Goal: Complete application form

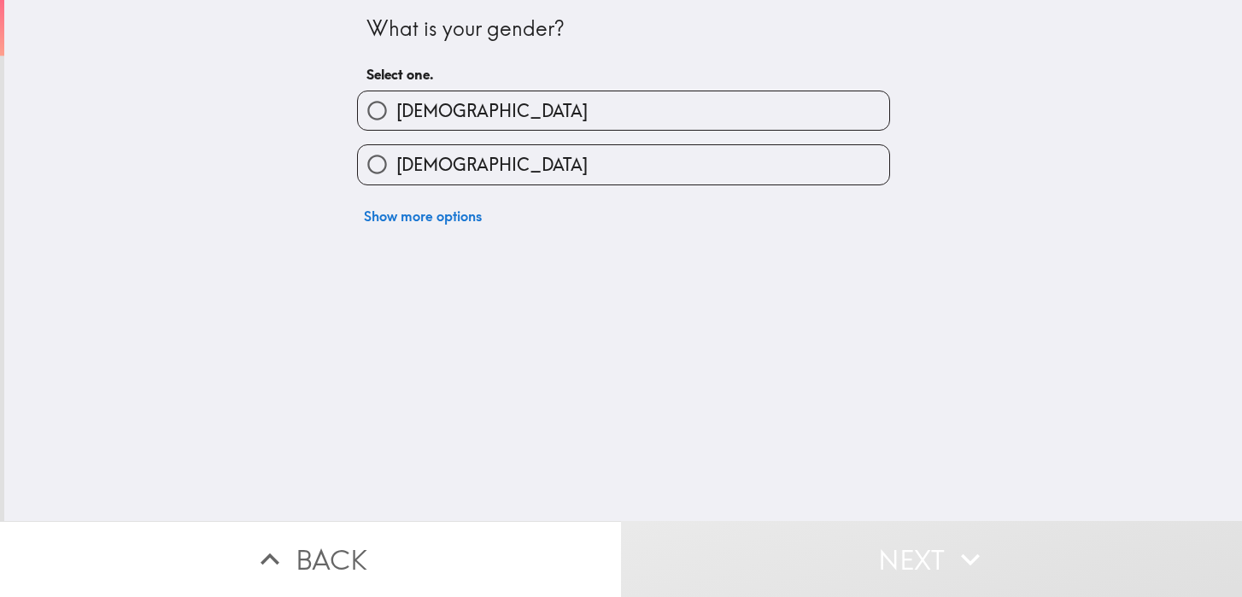
click at [477, 113] on label "[DEMOGRAPHIC_DATA]" at bounding box center [623, 110] width 531 height 38
click at [396, 113] on input "[DEMOGRAPHIC_DATA]" at bounding box center [377, 110] width 38 height 38
radio input "true"
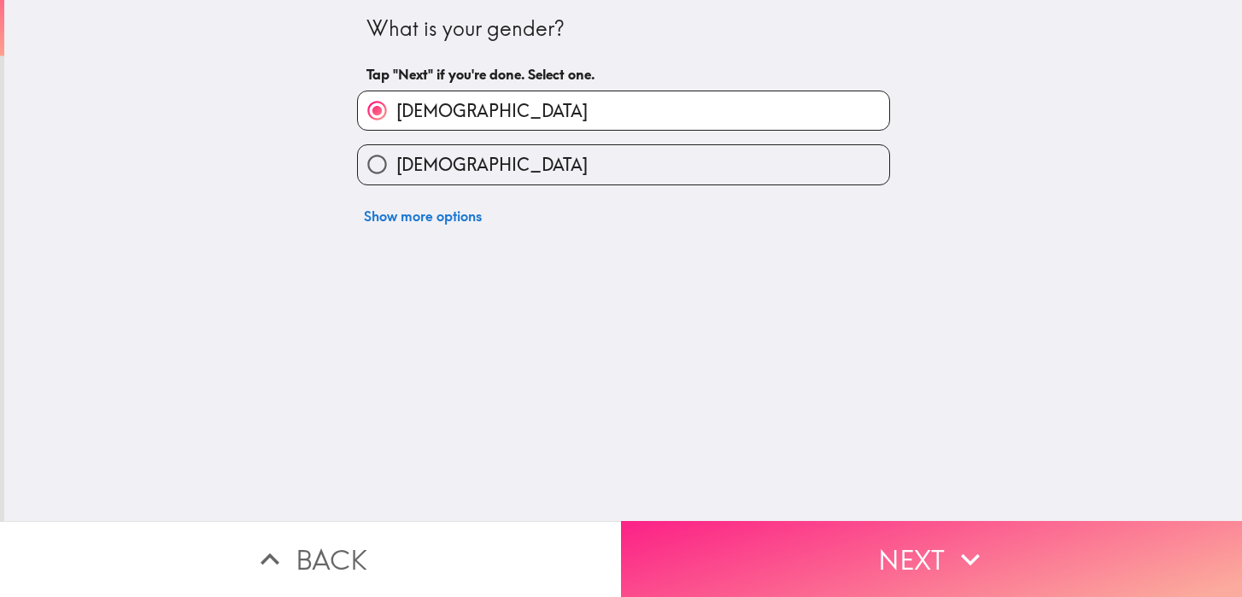
click at [798, 554] on button "Next" at bounding box center [931, 559] width 621 height 76
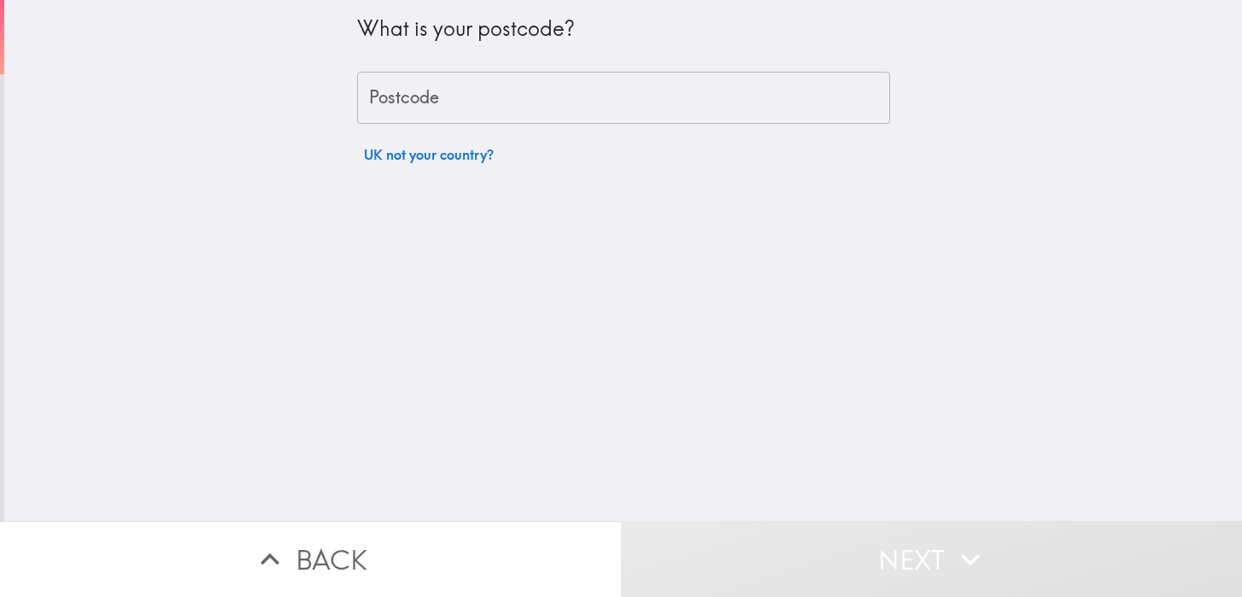
click at [567, 91] on input "Postcode" at bounding box center [623, 98] width 533 height 53
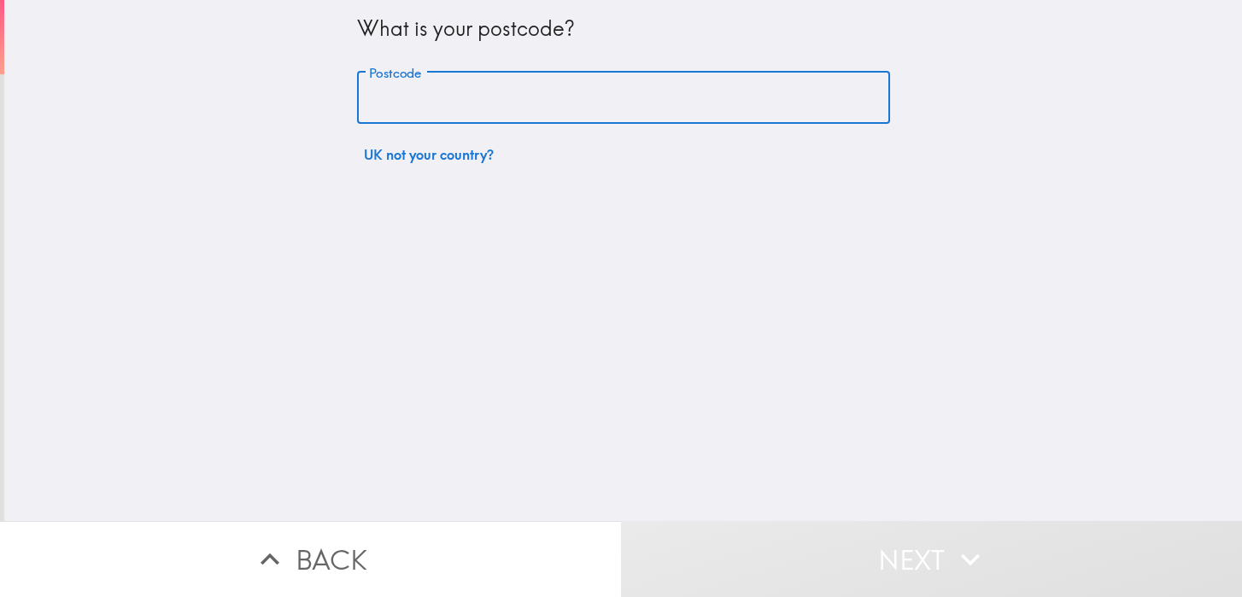
type input "DY9 9TN"
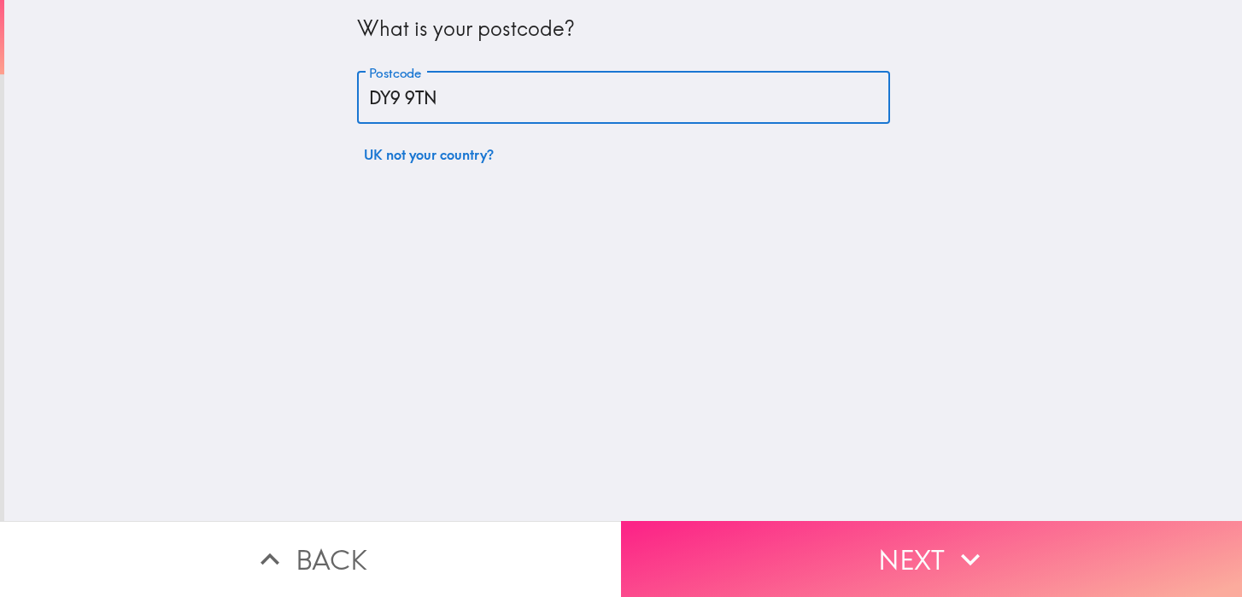
click at [802, 566] on button "Next" at bounding box center [931, 559] width 621 height 76
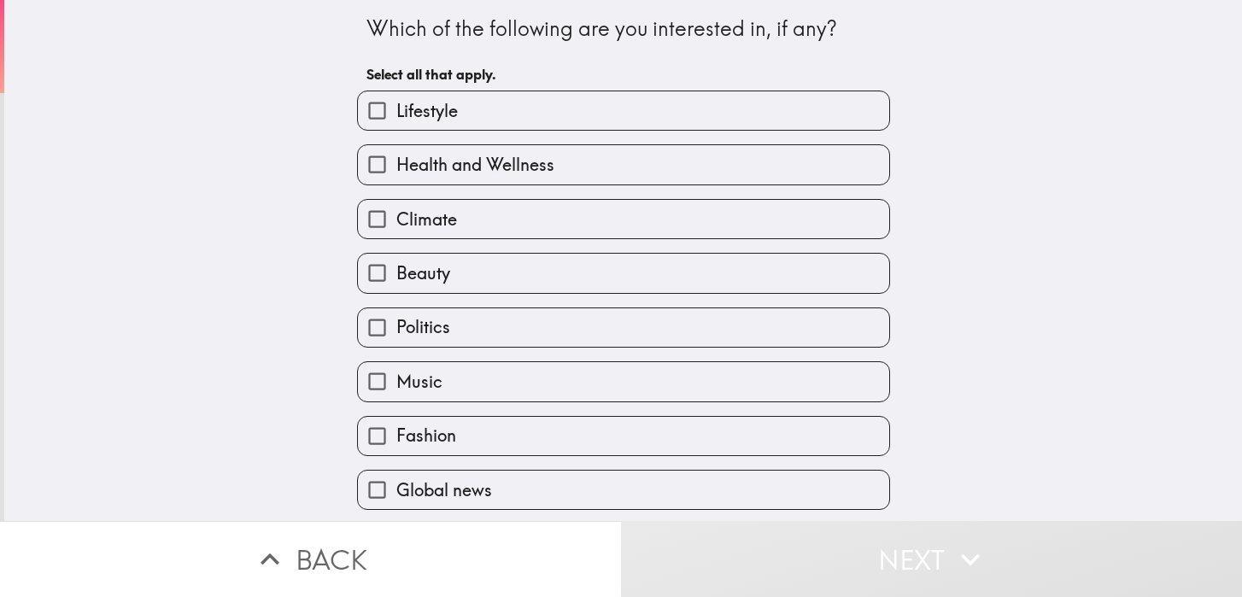
click at [479, 107] on label "Lifestyle" at bounding box center [623, 110] width 531 height 38
click at [396, 107] on input "Lifestyle" at bounding box center [377, 110] width 38 height 38
checkbox input "true"
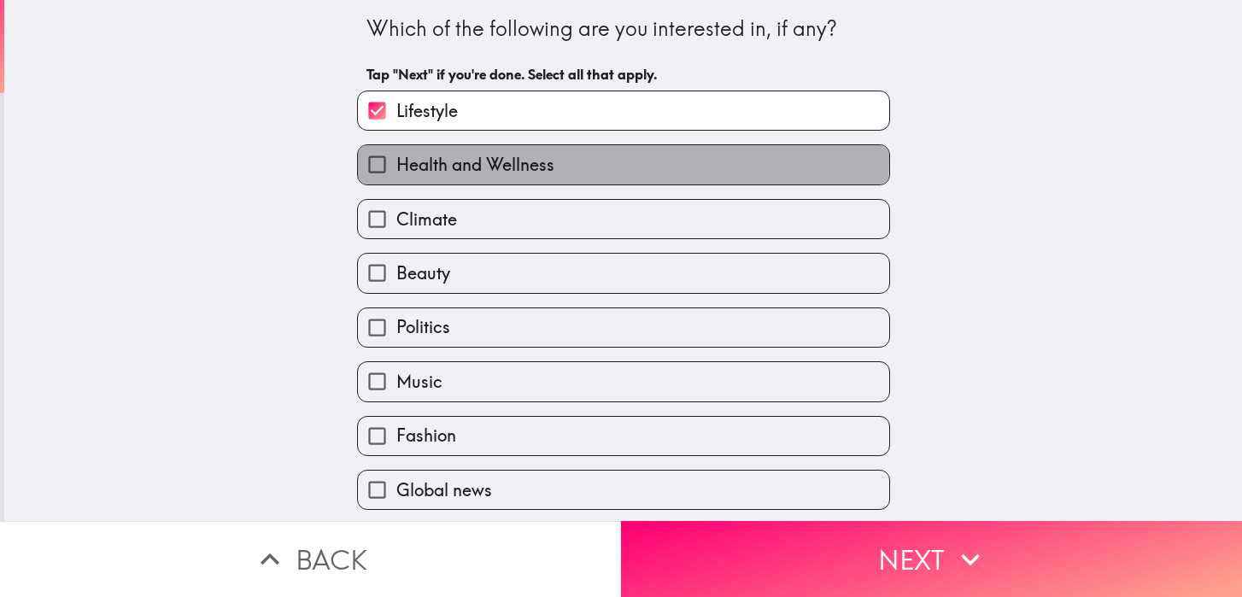
click at [484, 162] on span "Health and Wellness" at bounding box center [475, 165] width 158 height 24
click at [396, 162] on input "Health and Wellness" at bounding box center [377, 164] width 38 height 38
checkbox input "true"
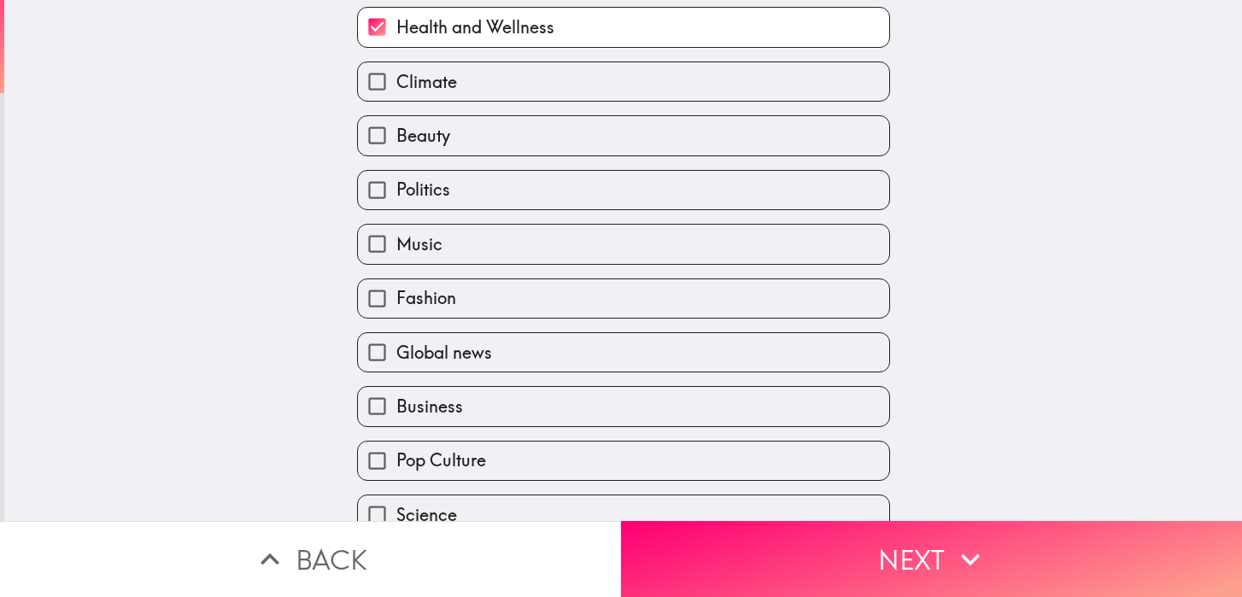
scroll to position [155, 0]
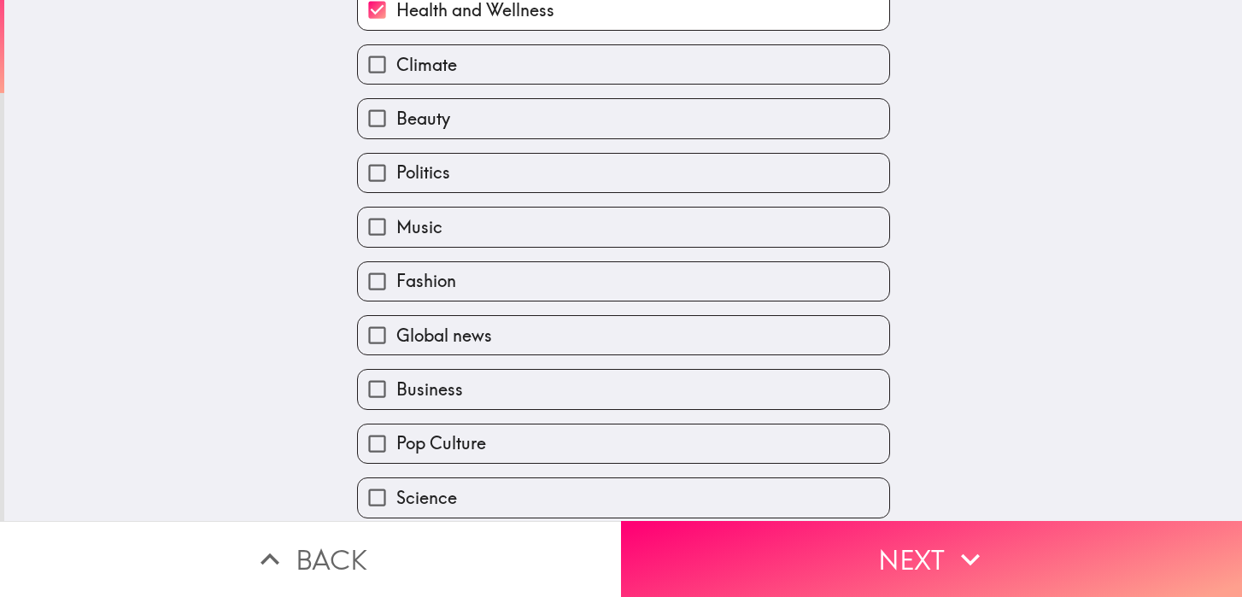
click at [459, 396] on span "Business" at bounding box center [429, 390] width 67 height 24
click at [396, 396] on input "Business" at bounding box center [377, 389] width 38 height 38
checkbox input "true"
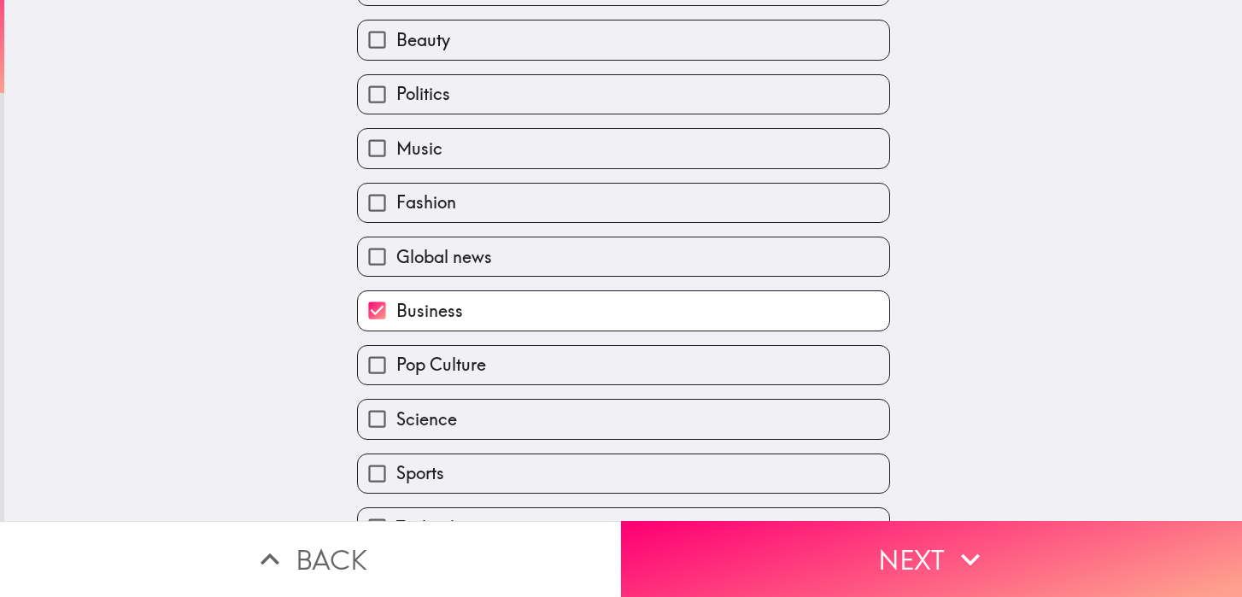
scroll to position [288, 0]
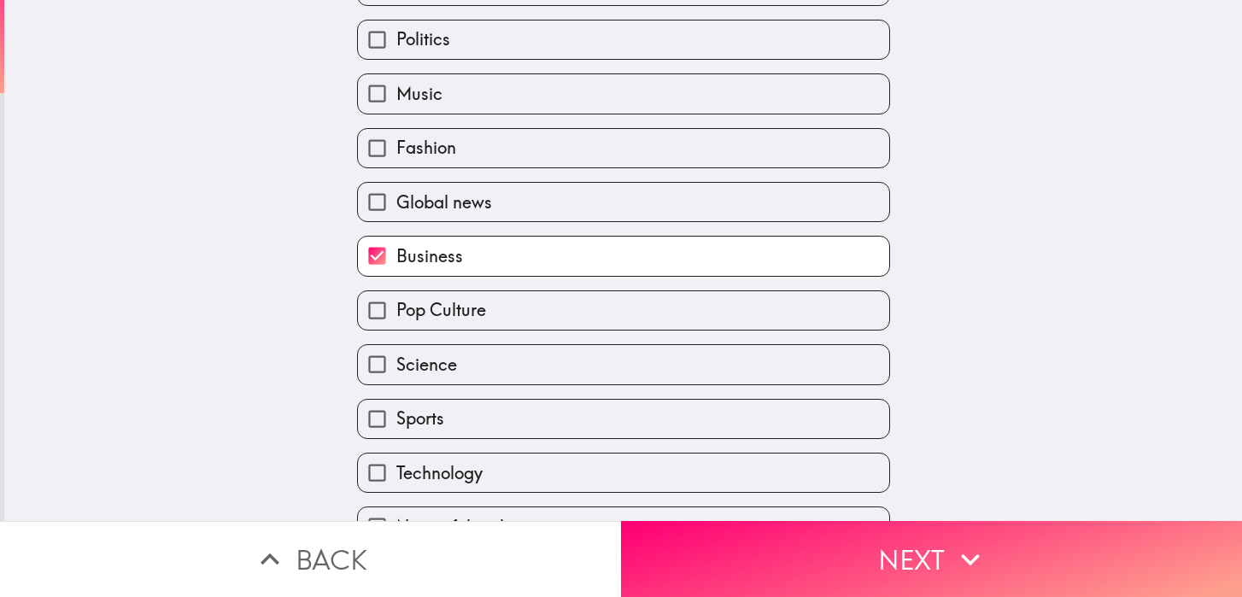
click at [481, 485] on span "Technology" at bounding box center [439, 473] width 86 height 24
click at [396, 487] on input "Technology" at bounding box center [377, 473] width 38 height 38
checkbox input "true"
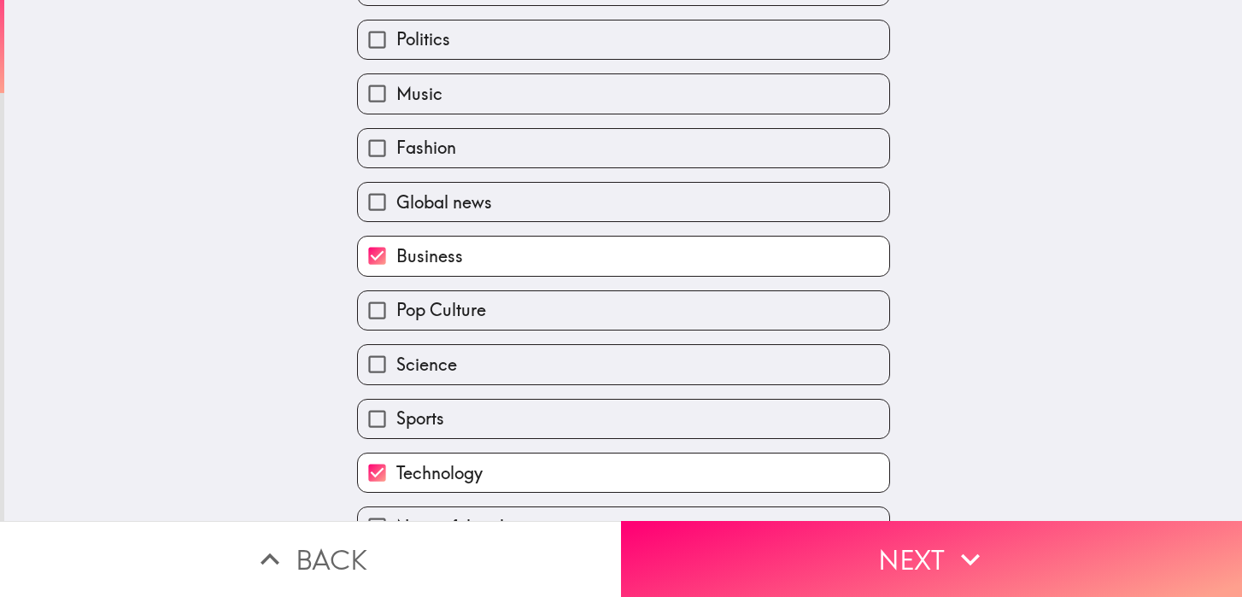
scroll to position [326, 0]
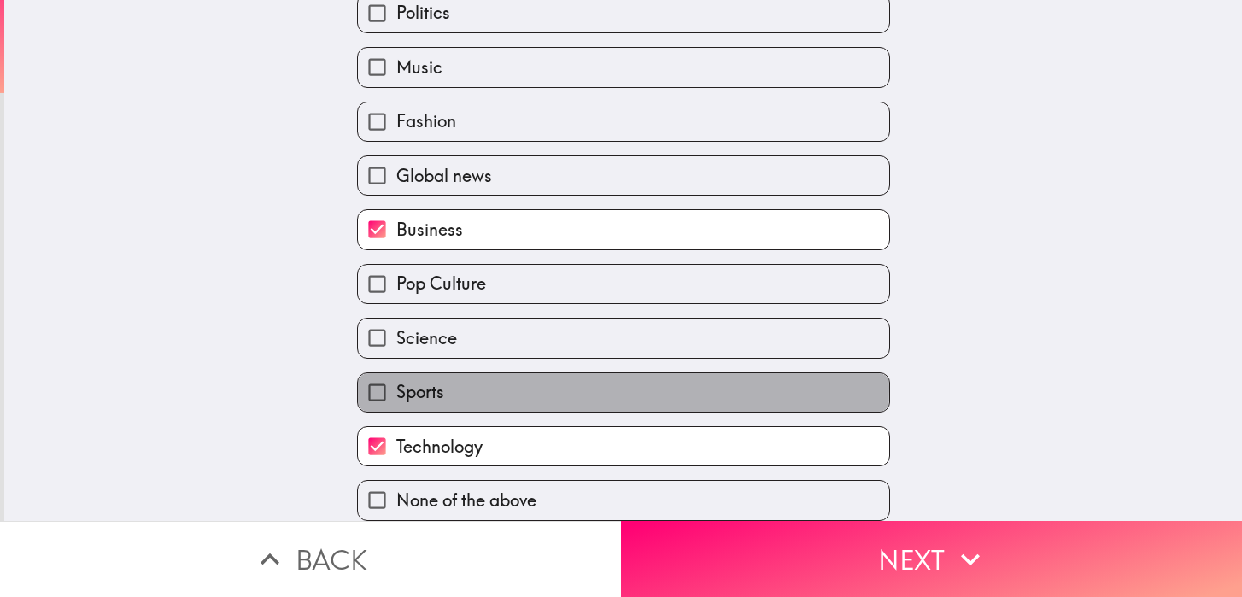
click at [471, 385] on label "Sports" at bounding box center [623, 392] width 531 height 38
click at [396, 385] on input "Sports" at bounding box center [377, 392] width 38 height 38
checkbox input "true"
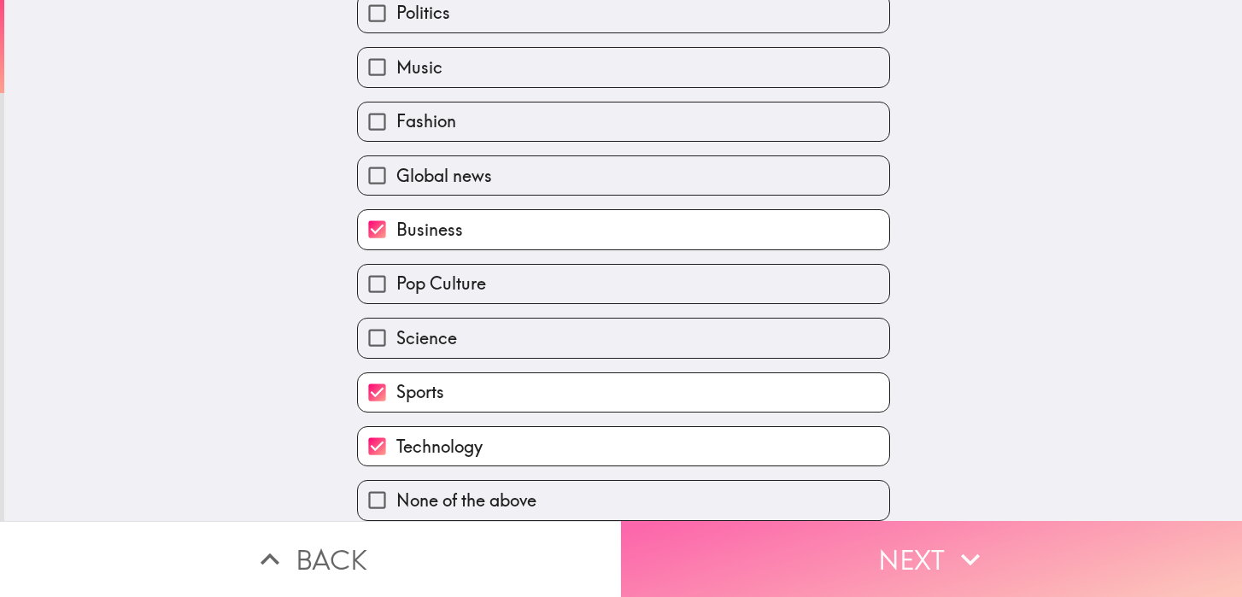
click at [786, 541] on button "Next" at bounding box center [931, 559] width 621 height 76
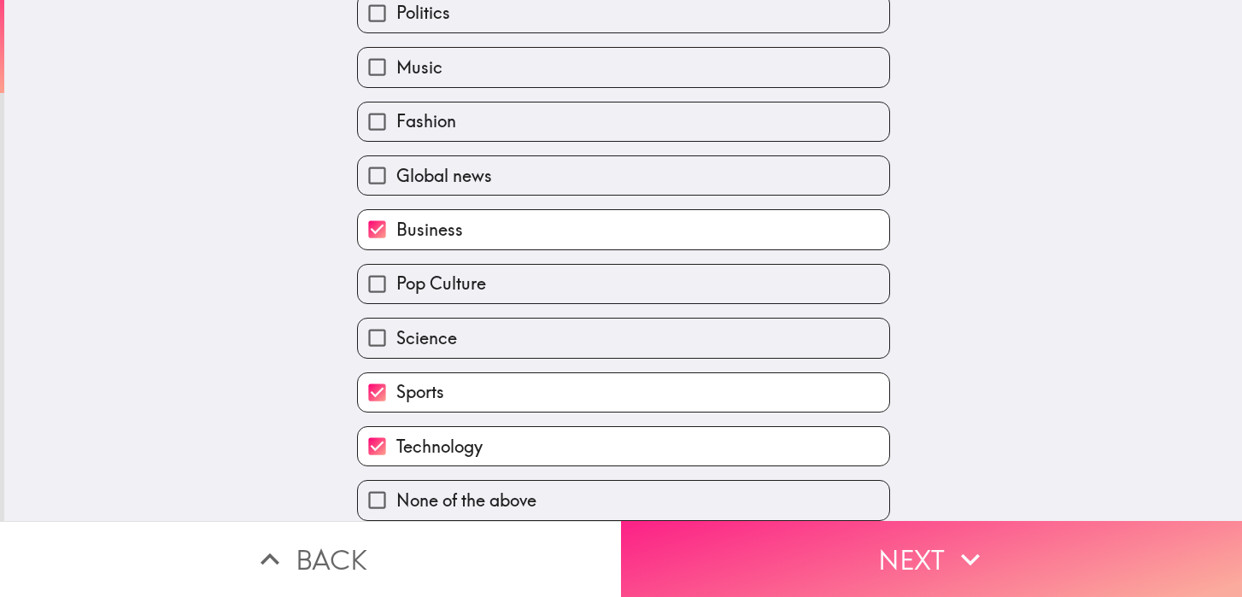
scroll to position [0, 0]
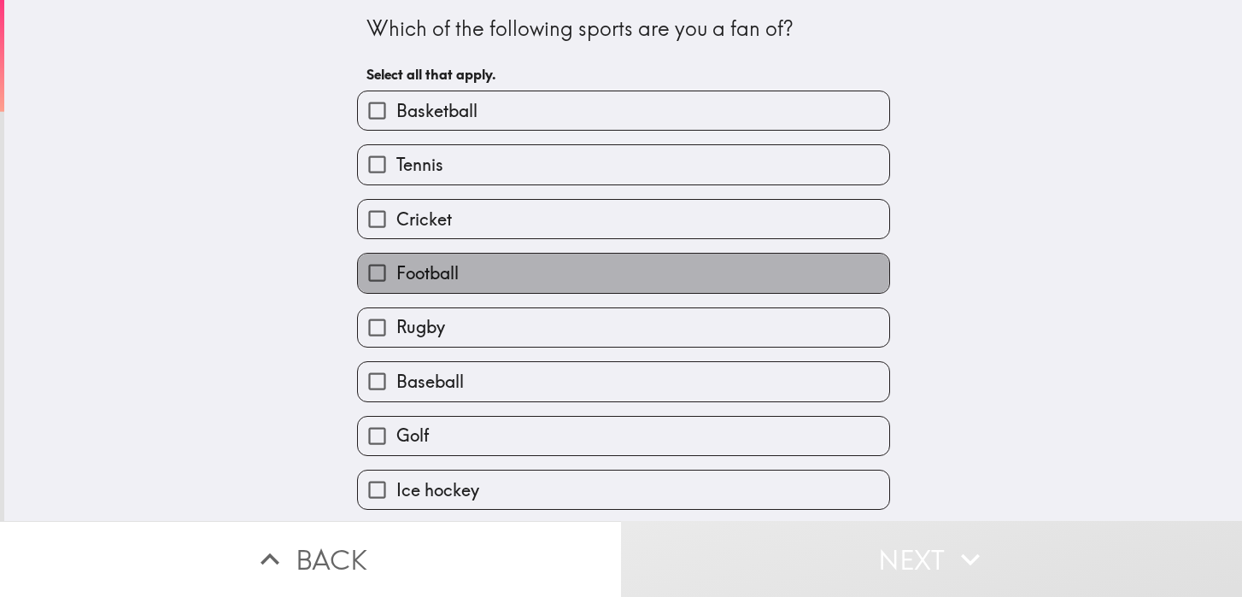
click at [536, 274] on label "Football" at bounding box center [623, 273] width 531 height 38
click at [396, 274] on input "Football" at bounding box center [377, 273] width 38 height 38
checkbox input "true"
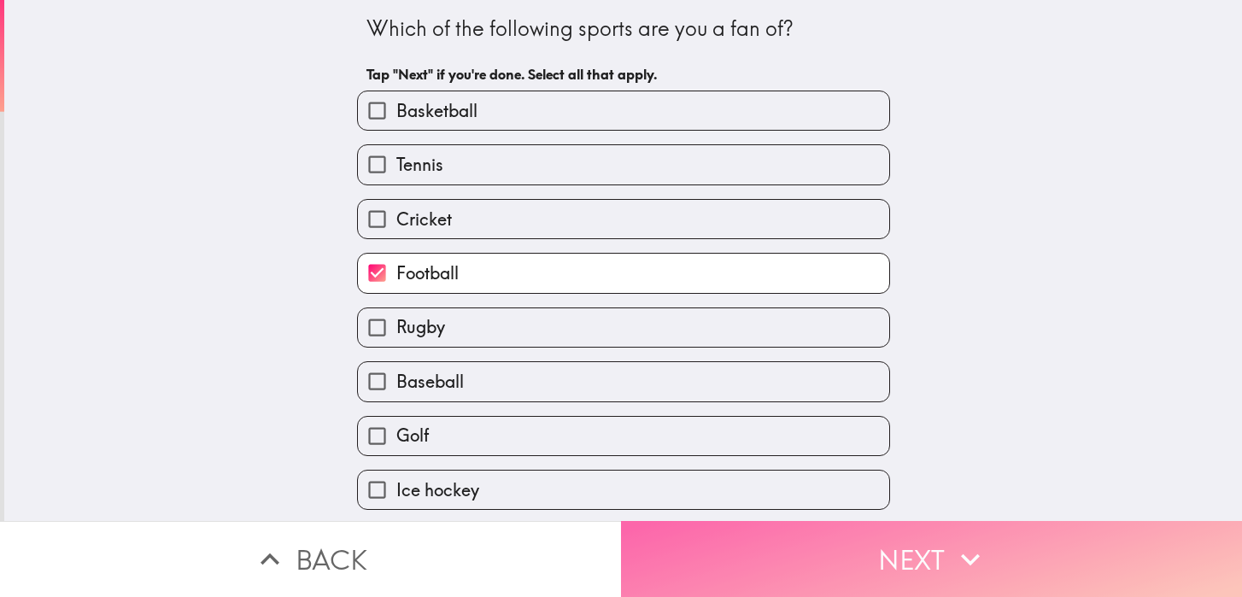
click at [766, 549] on button "Next" at bounding box center [931, 559] width 621 height 76
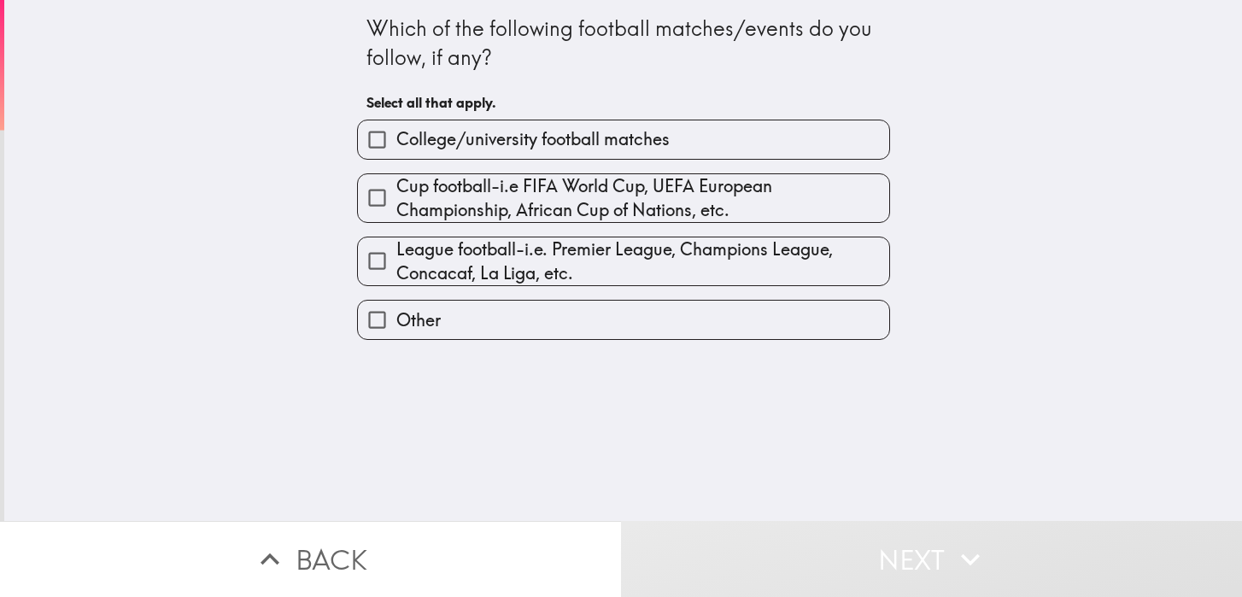
click at [367, 196] on input "Cup football-i.e FIFA World Cup, UEFA European Championship, African Cup of Nat…" at bounding box center [377, 198] width 38 height 38
checkbox input "true"
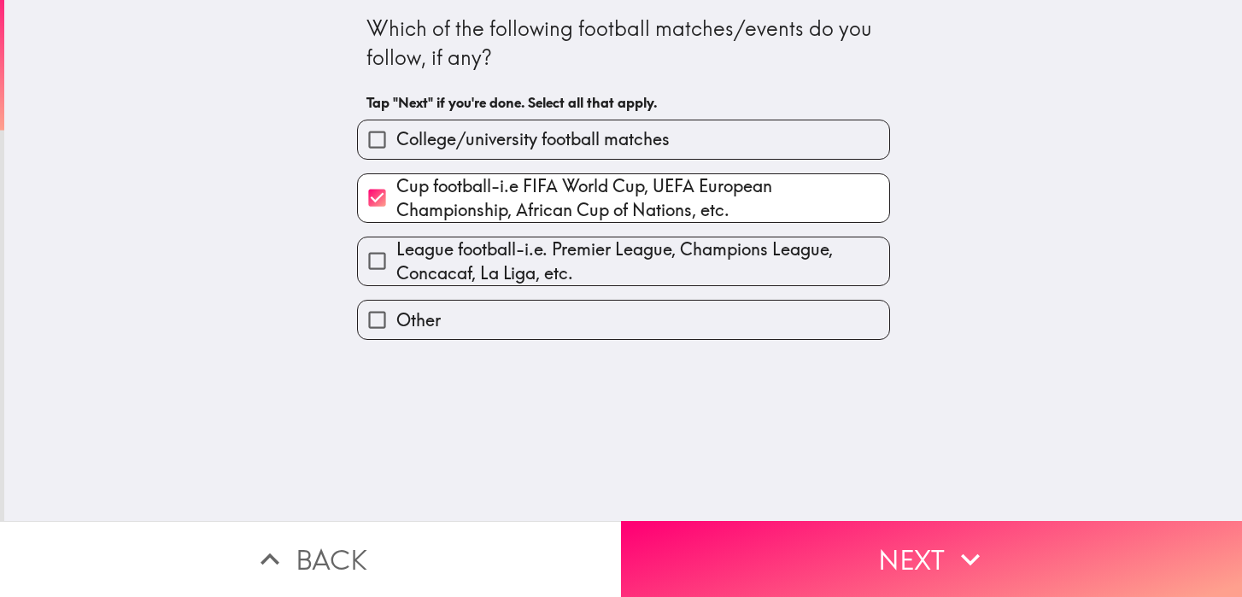
click at [372, 267] on input "League football-i.e. Premier League, Champions League, Concacaf, La Liga, etc." at bounding box center [377, 261] width 38 height 38
checkbox input "true"
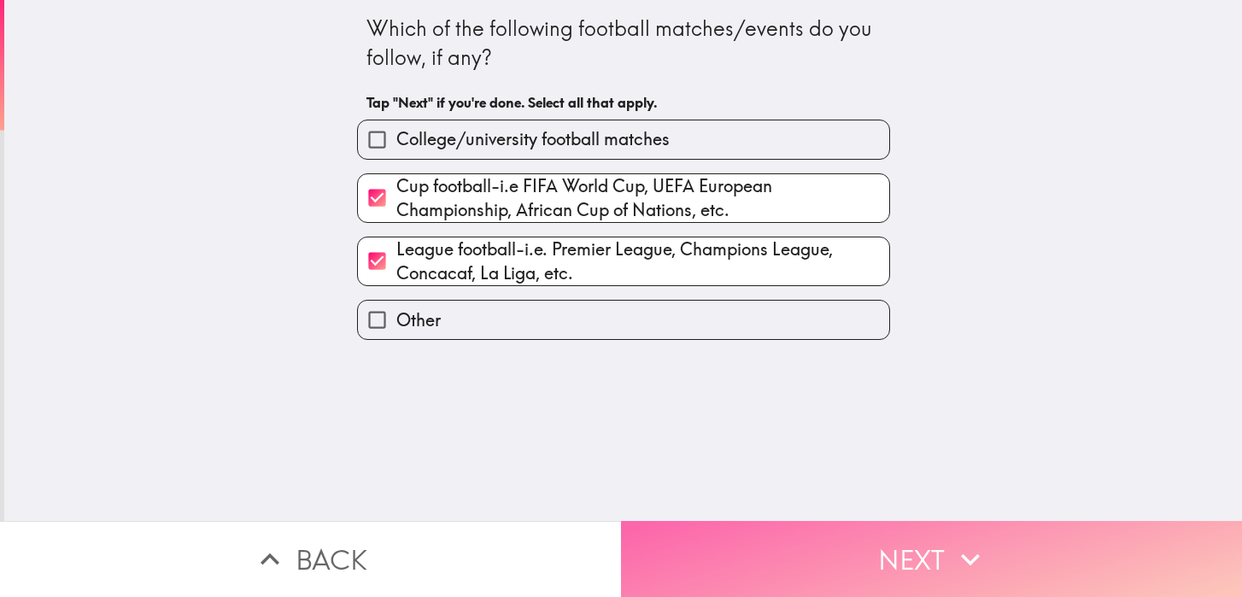
click at [772, 577] on button "Next" at bounding box center [931, 559] width 621 height 76
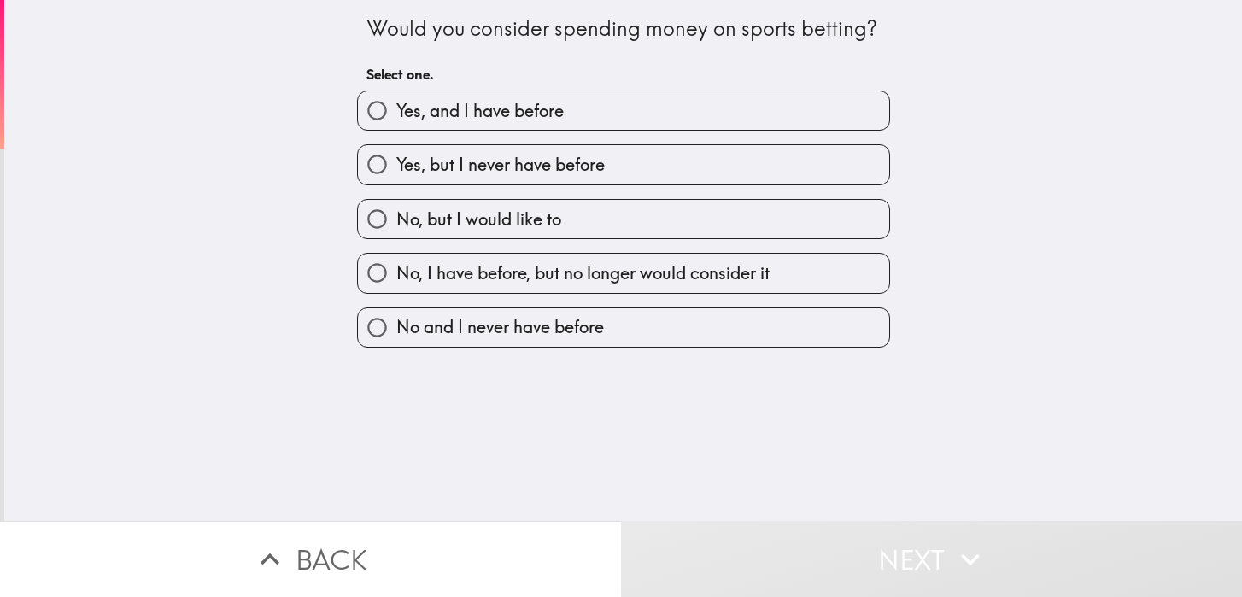
click at [532, 110] on span "Yes, and I have before" at bounding box center [479, 111] width 167 height 24
click at [396, 110] on input "Yes, and I have before" at bounding box center [377, 110] width 38 height 38
radio input "true"
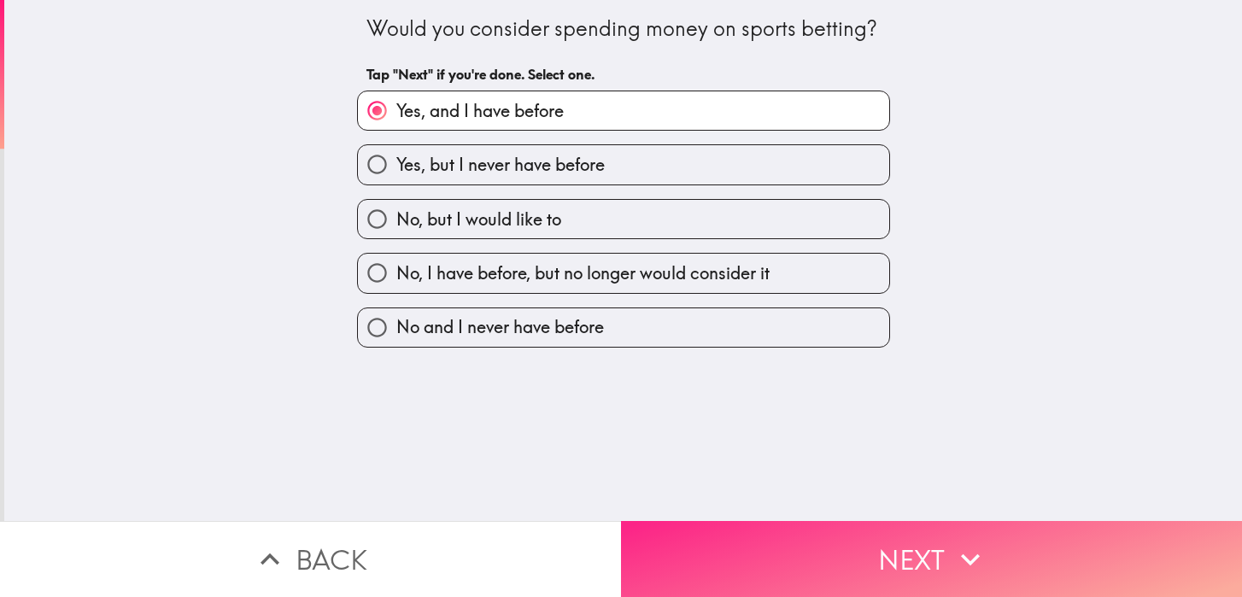
click at [823, 560] on button "Next" at bounding box center [931, 559] width 621 height 76
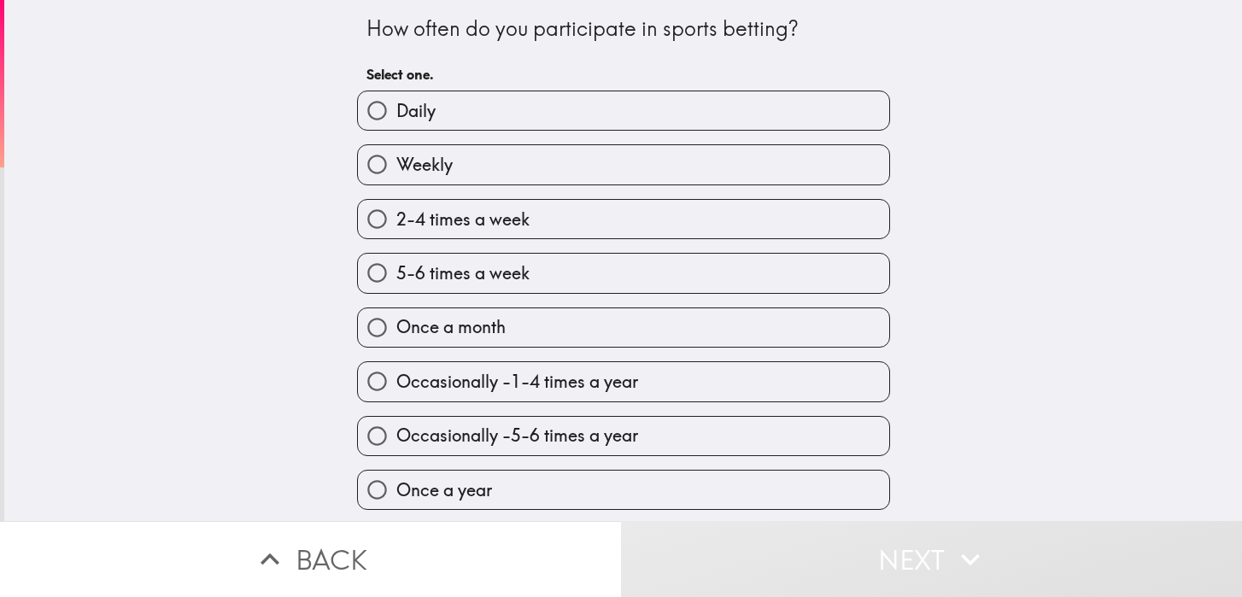
click at [566, 214] on label "2-4 times a week" at bounding box center [623, 219] width 531 height 38
click at [396, 214] on input "2-4 times a week" at bounding box center [377, 219] width 38 height 38
radio input "true"
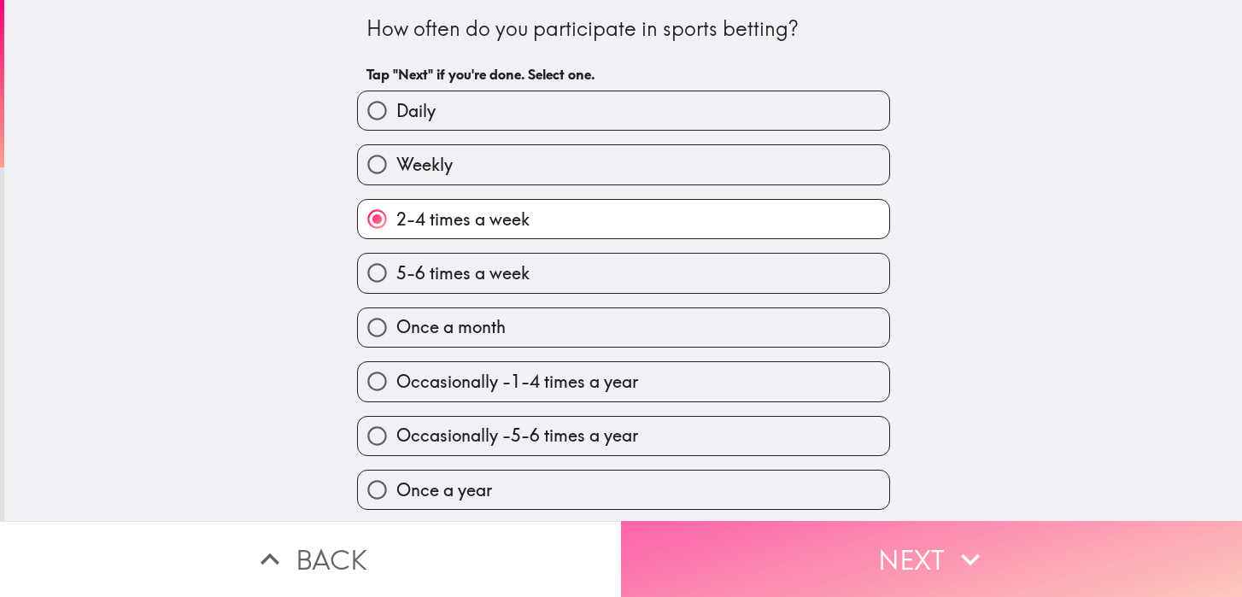
click at [738, 541] on button "Next" at bounding box center [931, 559] width 621 height 76
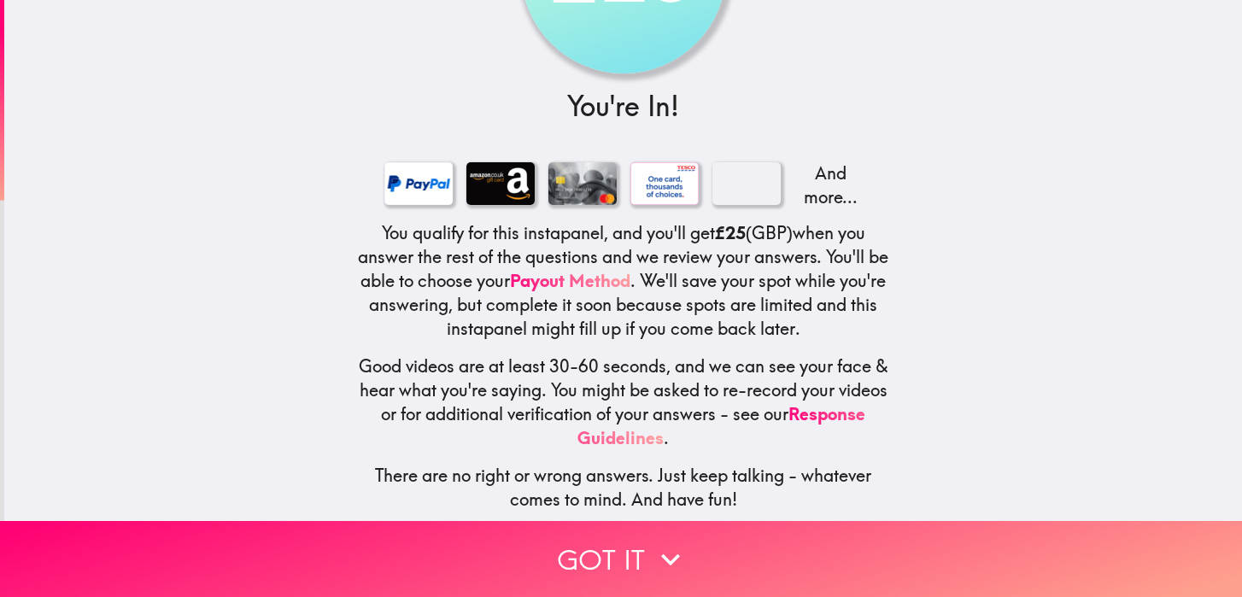
scroll to position [163, 0]
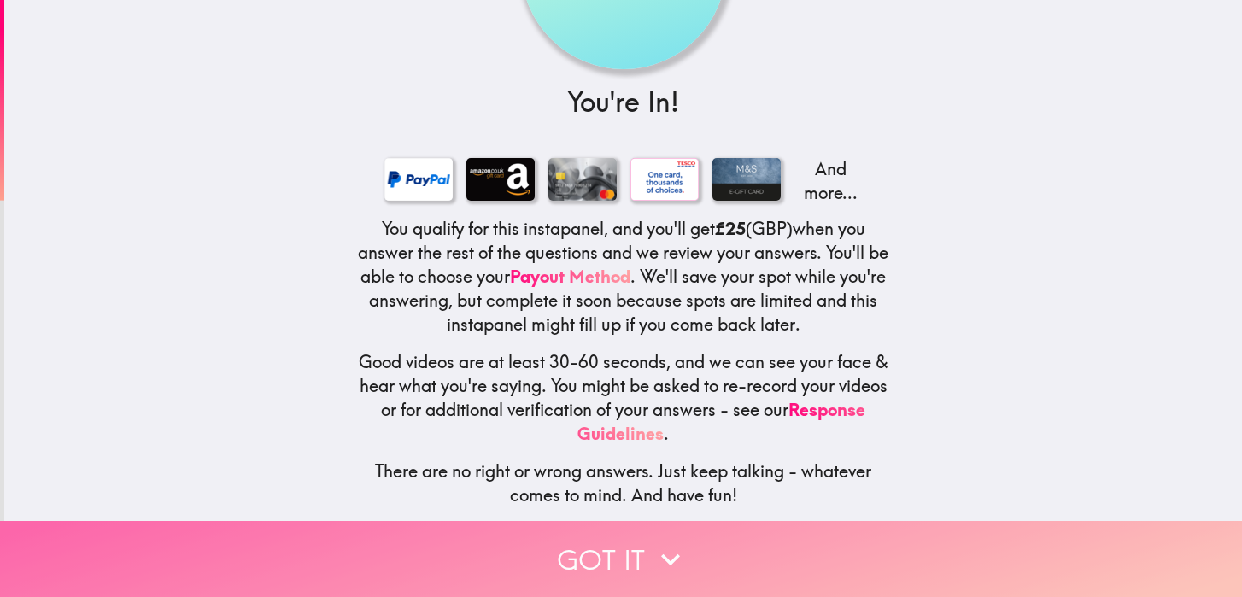
click at [608, 572] on button "Got it" at bounding box center [621, 559] width 1242 height 76
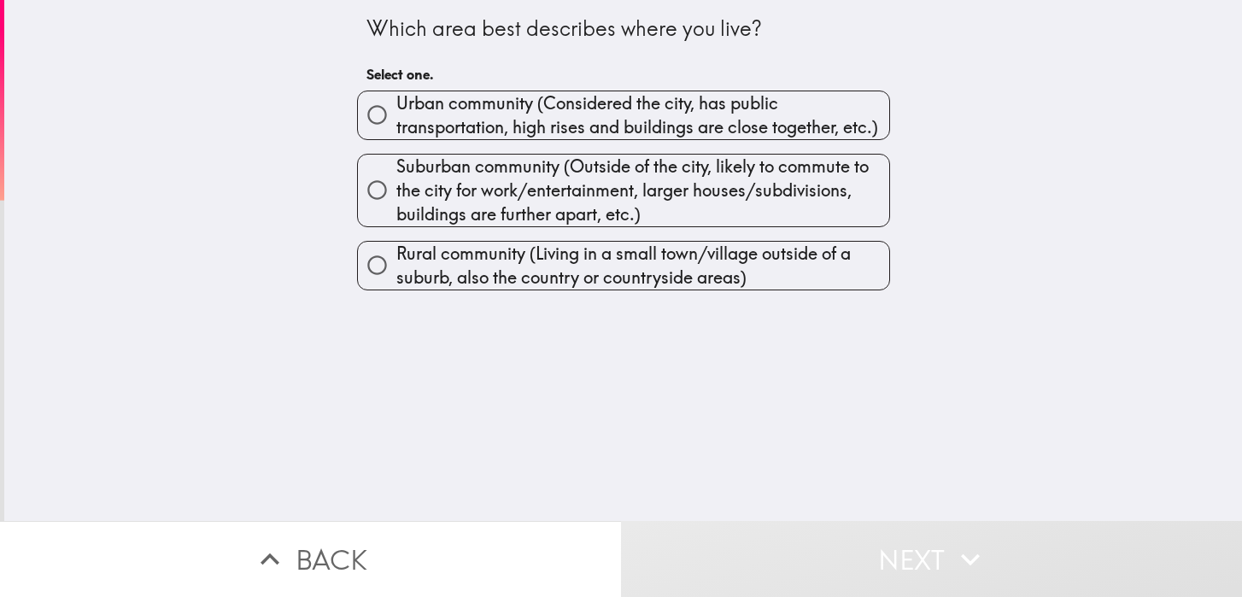
scroll to position [0, 0]
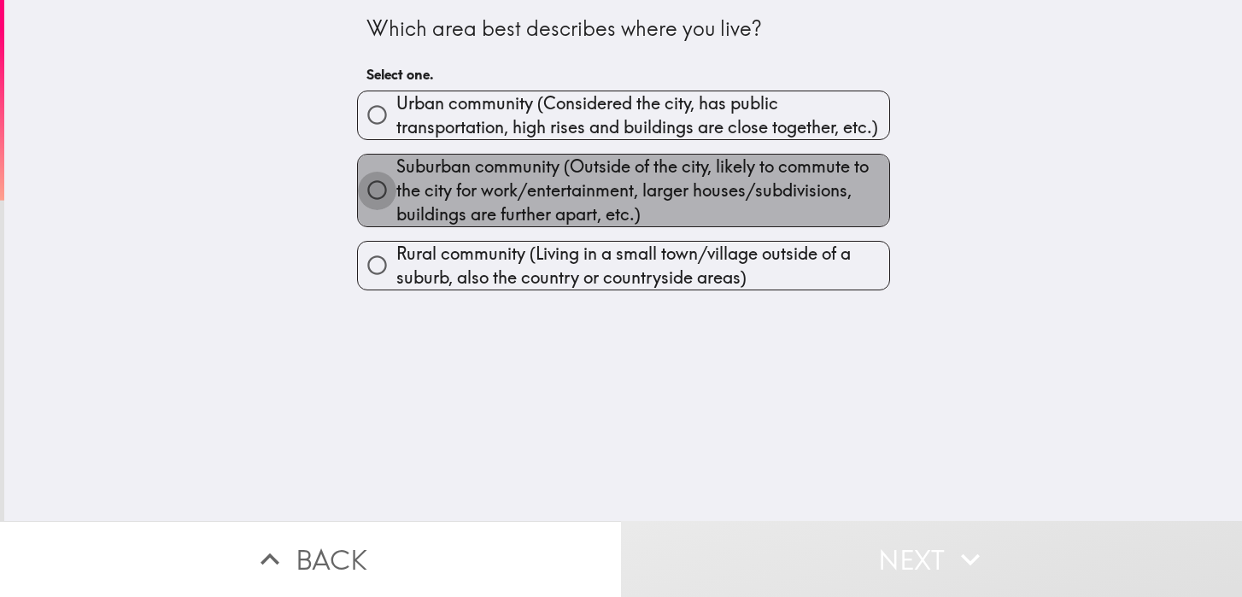
click at [388, 202] on input "Suburban community (Outside of the city, likely to commute to the city for work…" at bounding box center [377, 190] width 38 height 38
radio input "true"
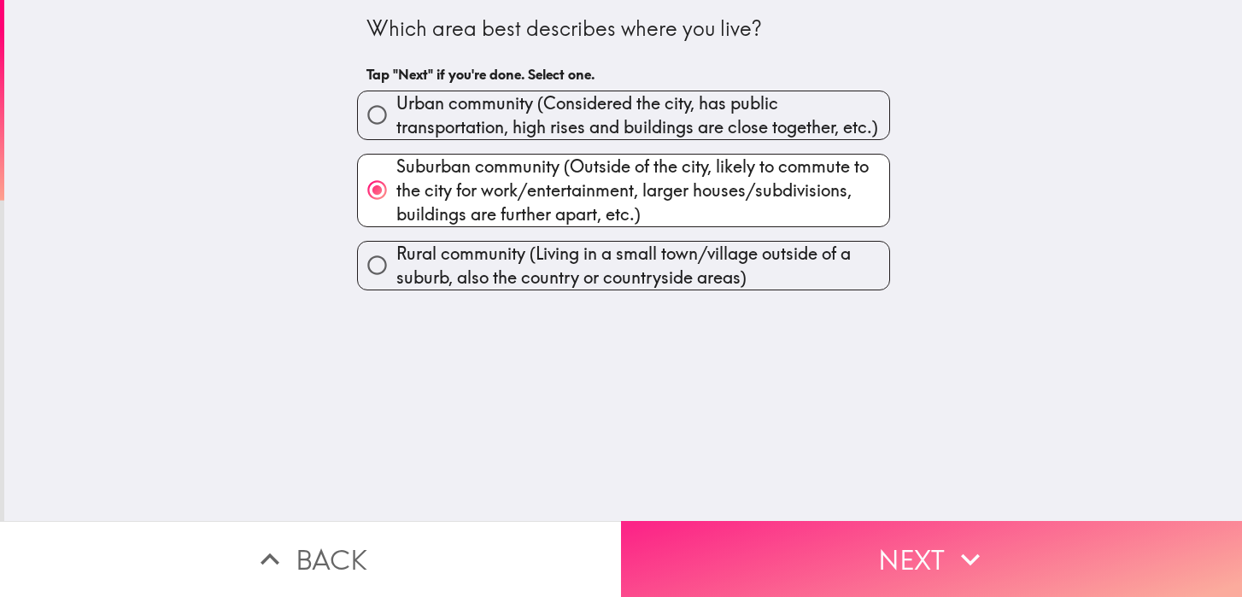
click at [836, 561] on button "Next" at bounding box center [931, 559] width 621 height 76
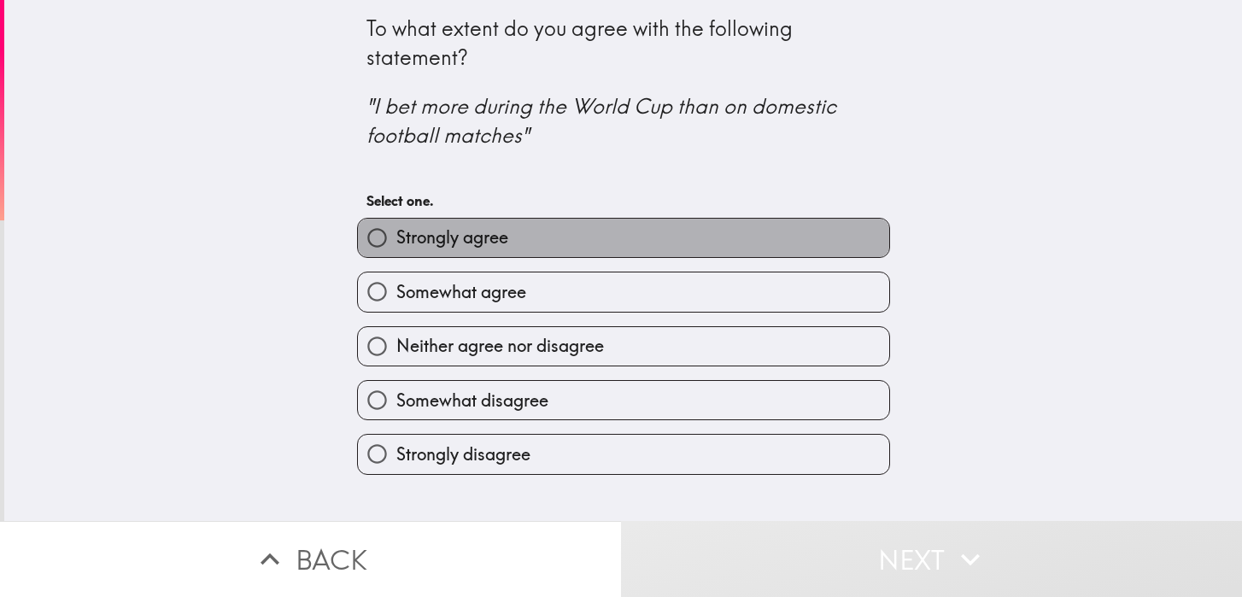
click at [558, 227] on label "Strongly agree" at bounding box center [623, 238] width 531 height 38
click at [396, 227] on input "Strongly agree" at bounding box center [377, 238] width 38 height 38
radio input "true"
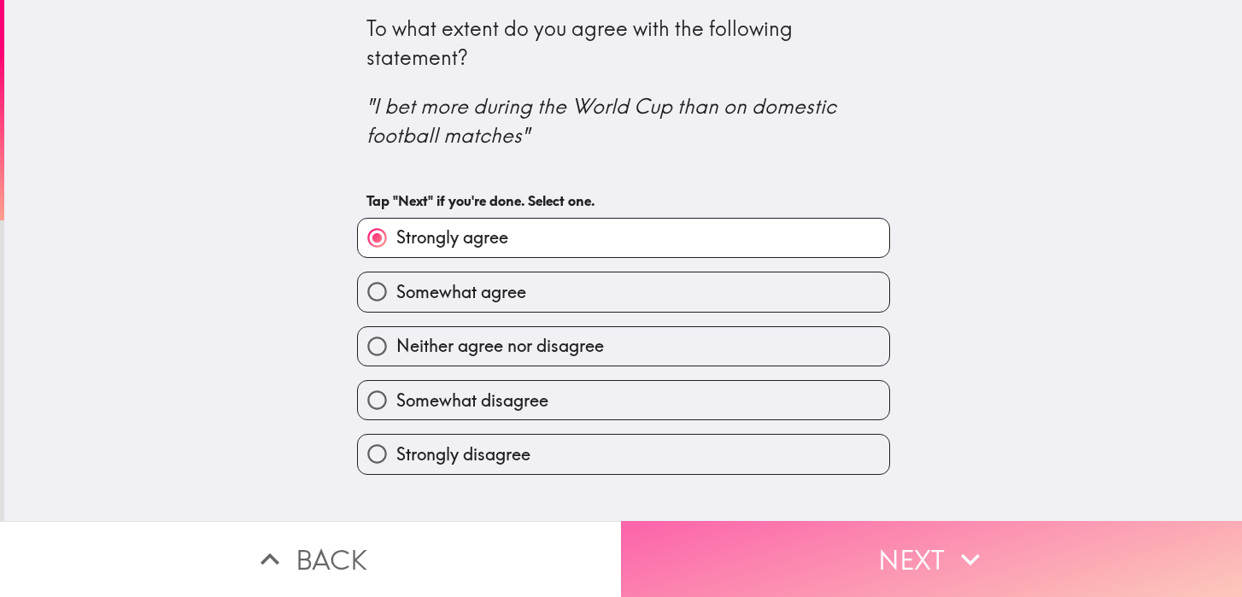
click at [842, 536] on button "Next" at bounding box center [931, 559] width 621 height 76
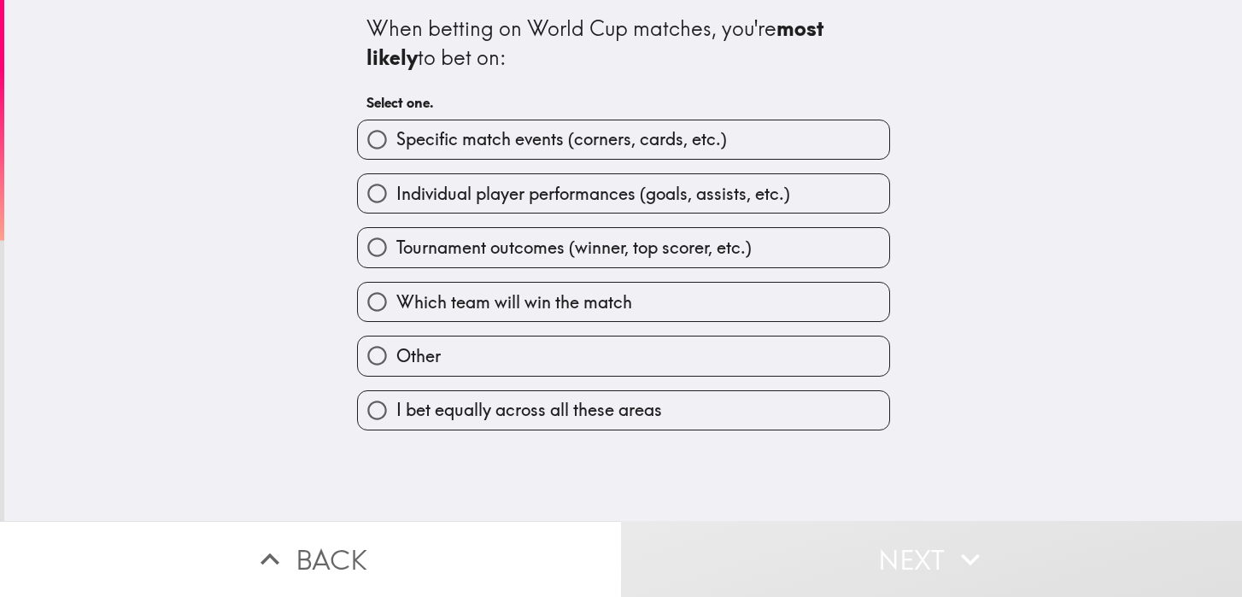
click at [624, 302] on span "Which team will win the match" at bounding box center [514, 303] width 236 height 24
click at [396, 302] on input "Which team will win the match" at bounding box center [377, 302] width 38 height 38
radio input "true"
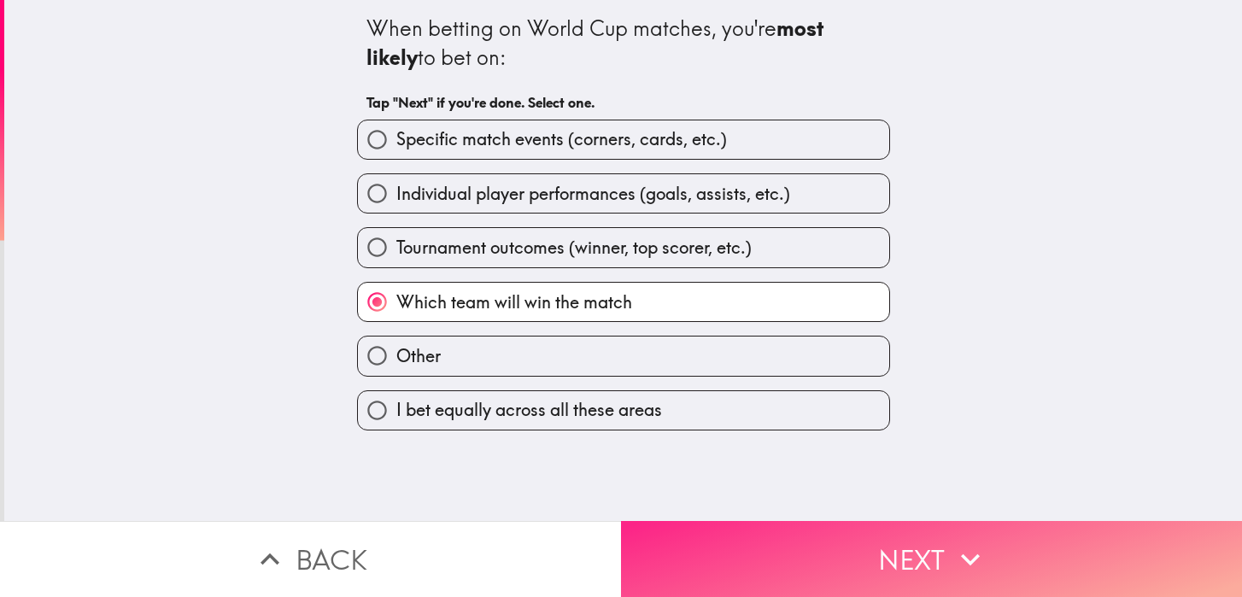
click at [823, 558] on button "Next" at bounding box center [931, 559] width 621 height 76
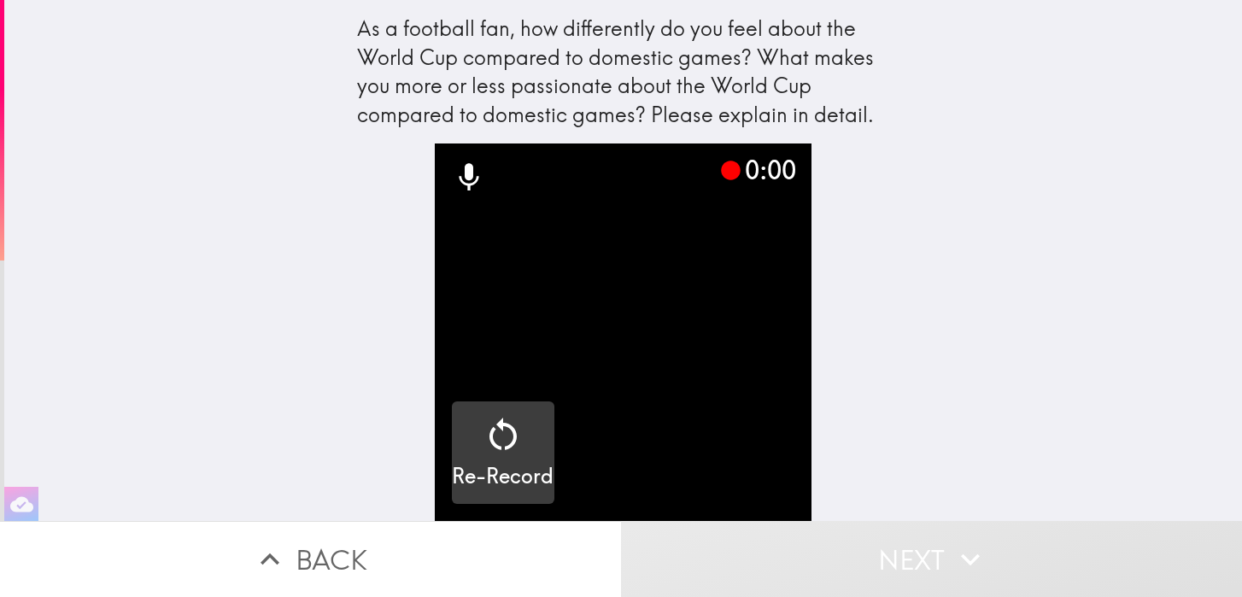
click at [733, 429] on video "button" at bounding box center [624, 333] width 378 height 378
click at [496, 431] on icon "button" at bounding box center [503, 434] width 41 height 41
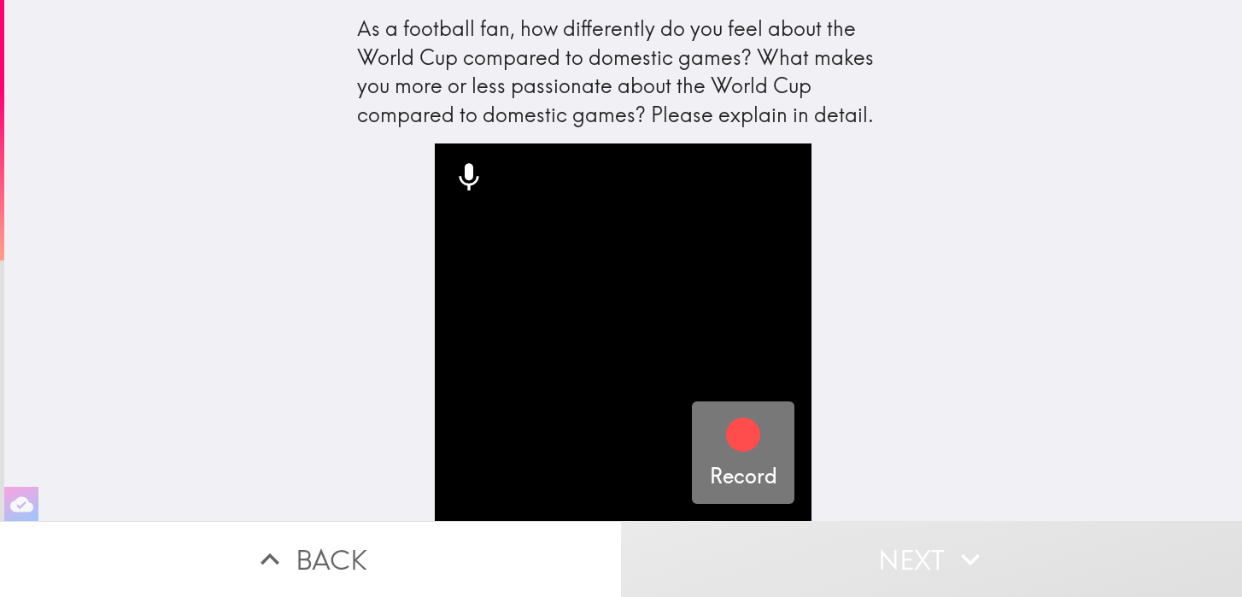
click at [748, 428] on icon "button" at bounding box center [743, 435] width 34 height 34
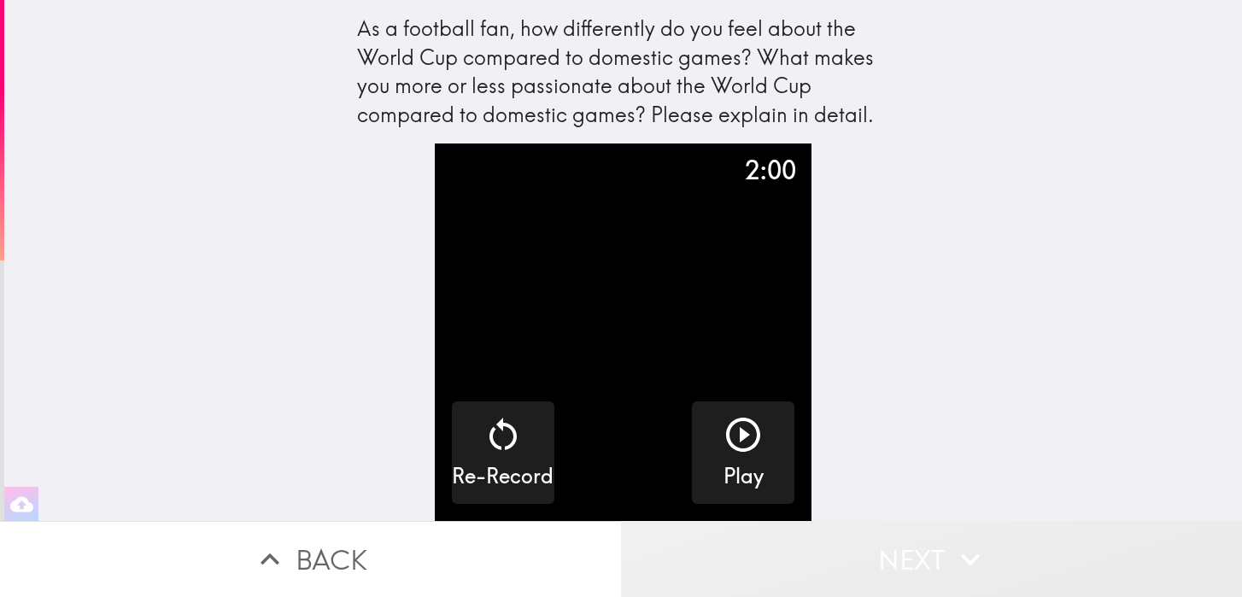
click at [864, 566] on button "Next" at bounding box center [931, 559] width 621 height 76
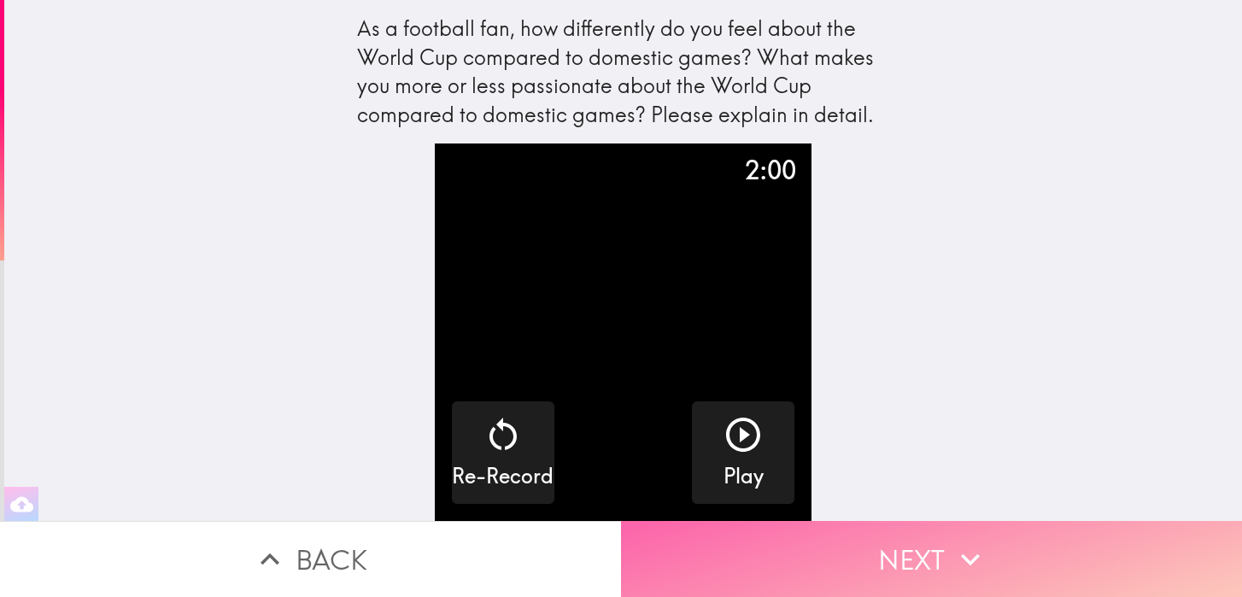
click at [864, 566] on button "Next" at bounding box center [931, 559] width 621 height 76
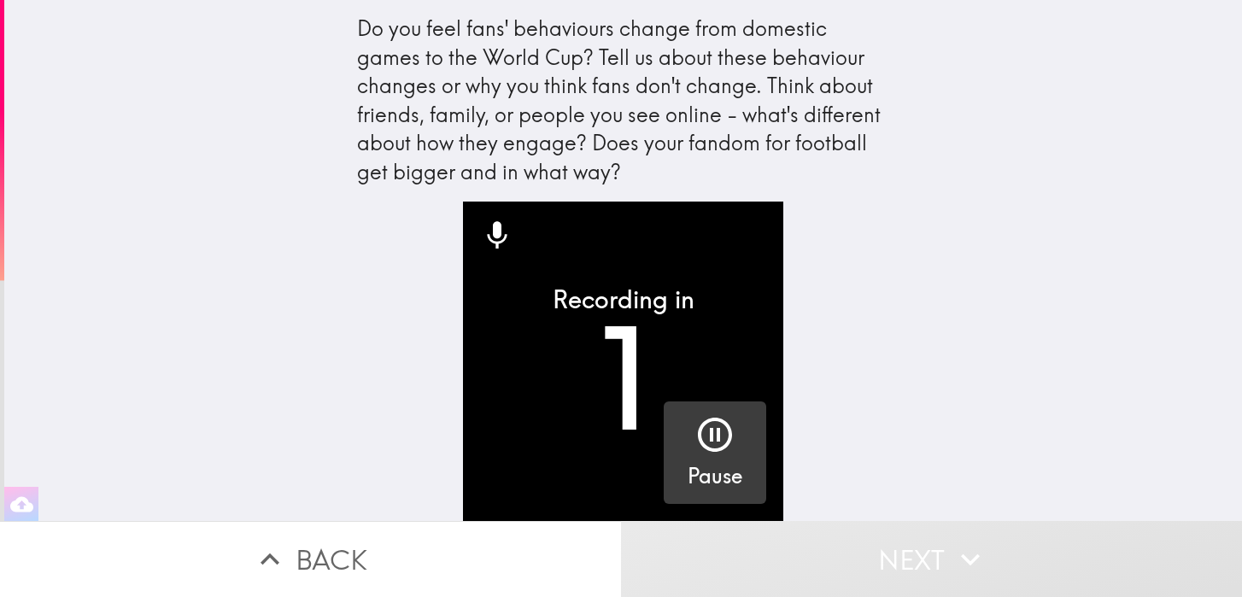
click at [733, 431] on icon "button" at bounding box center [715, 434] width 41 height 41
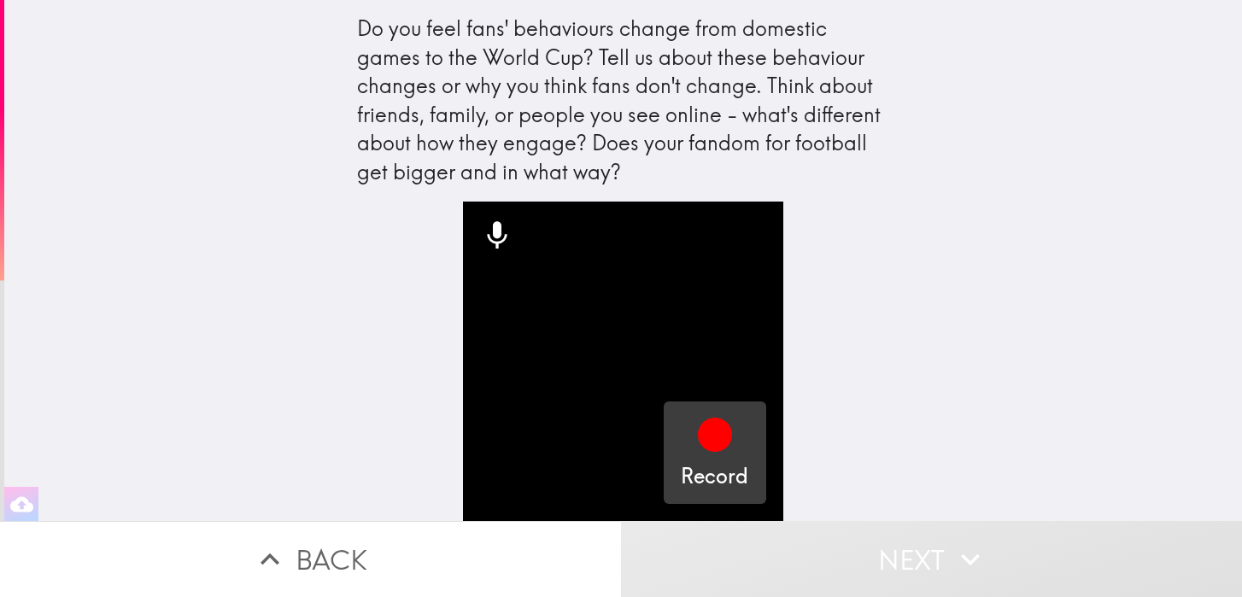
click at [733, 431] on icon "button" at bounding box center [715, 434] width 41 height 41
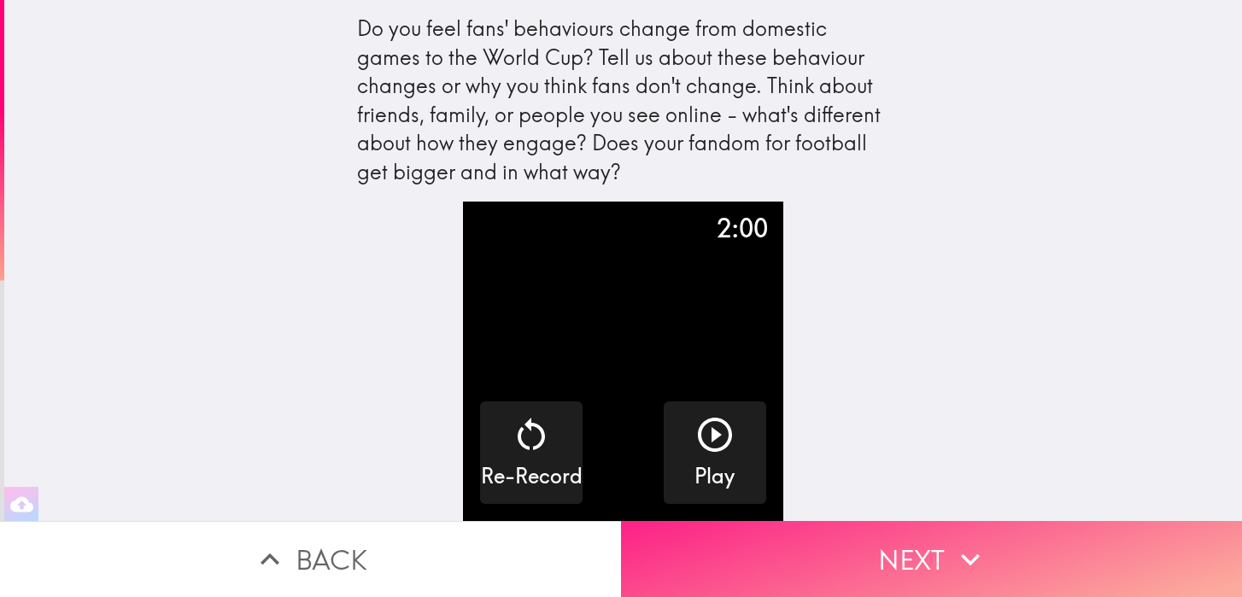
click at [857, 564] on button "Next" at bounding box center [931, 559] width 621 height 76
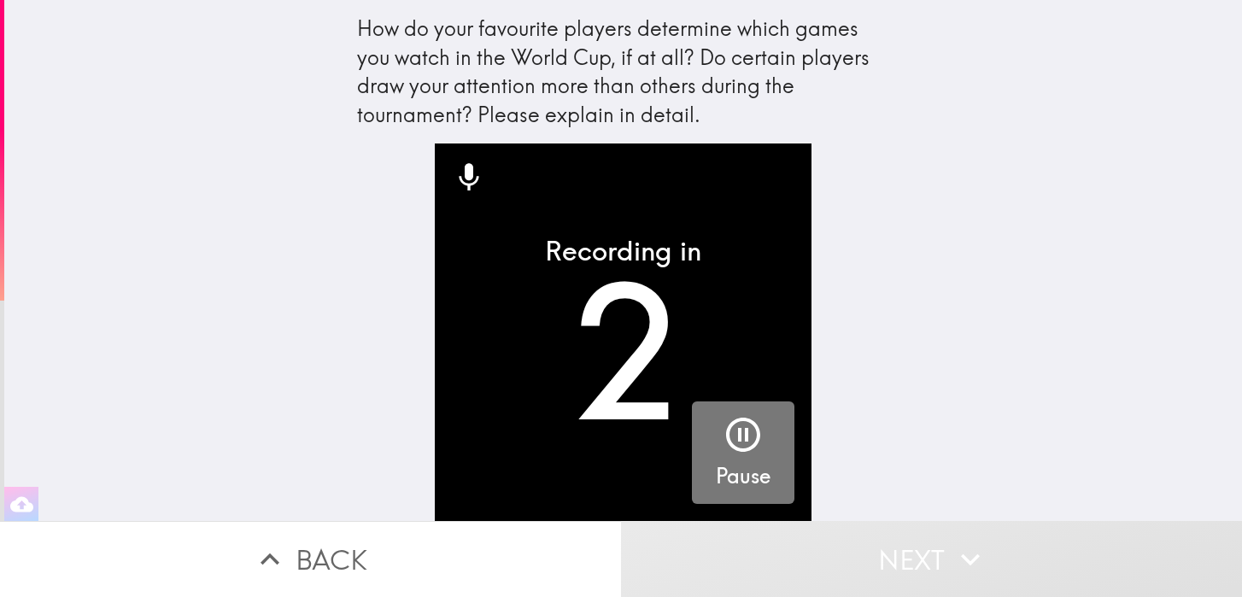
click at [733, 420] on icon "button" at bounding box center [743, 434] width 41 height 41
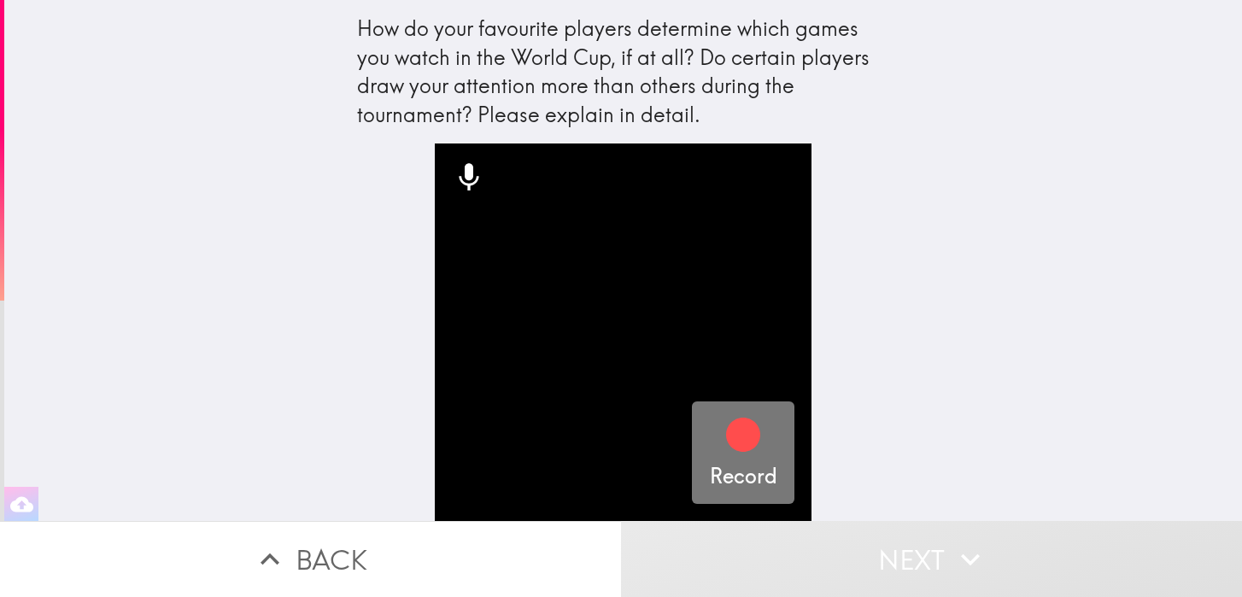
click at [734, 420] on icon "button" at bounding box center [743, 434] width 41 height 41
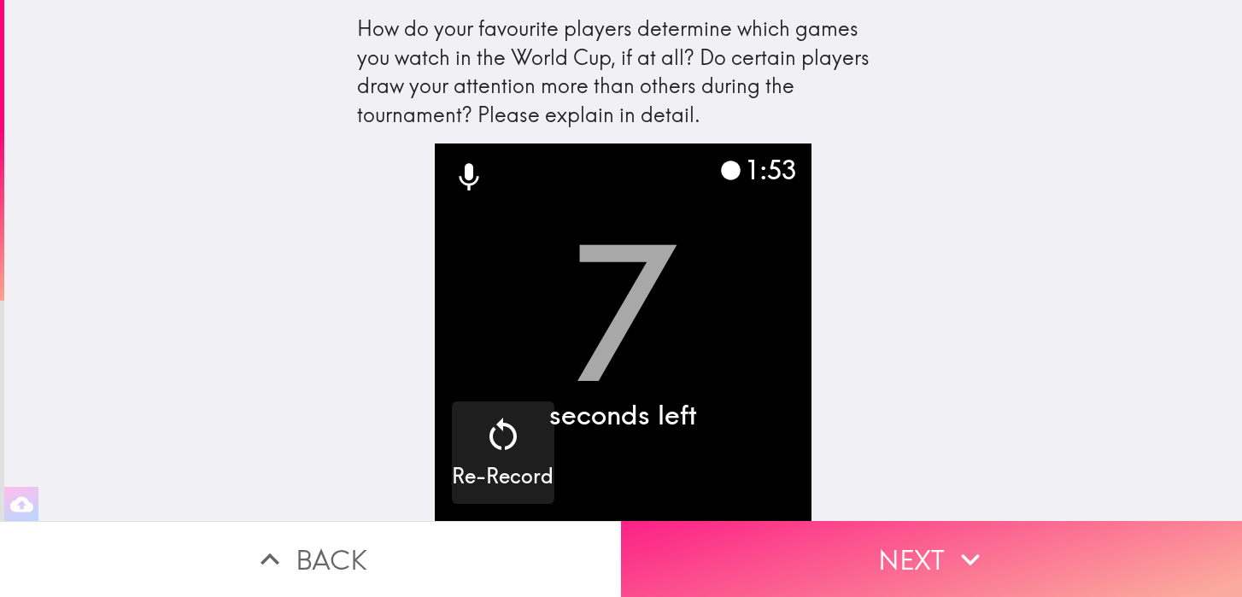
click at [911, 563] on button "Next" at bounding box center [931, 559] width 621 height 76
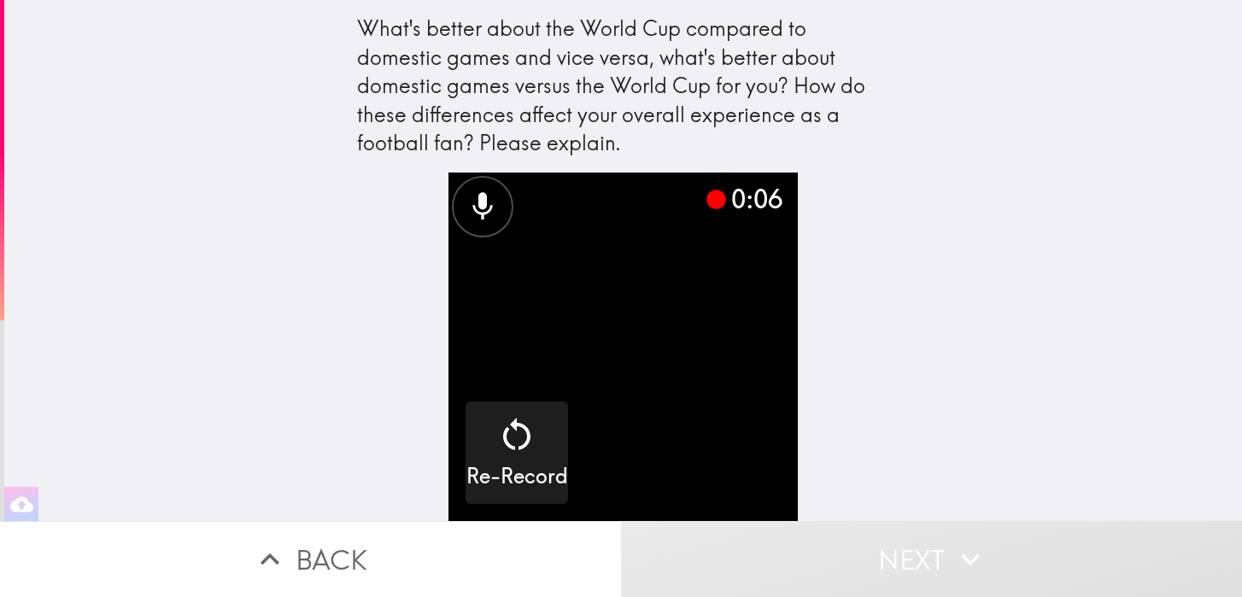
click at [719, 455] on video "button" at bounding box center [623, 347] width 349 height 349
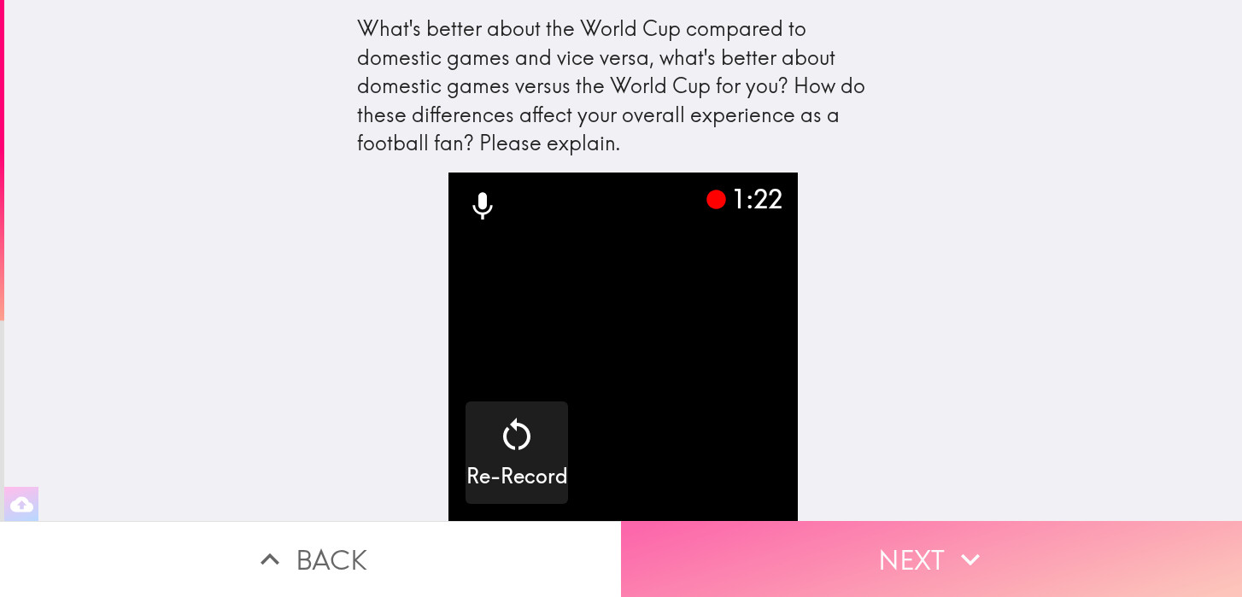
click at [889, 555] on button "Next" at bounding box center [931, 559] width 621 height 76
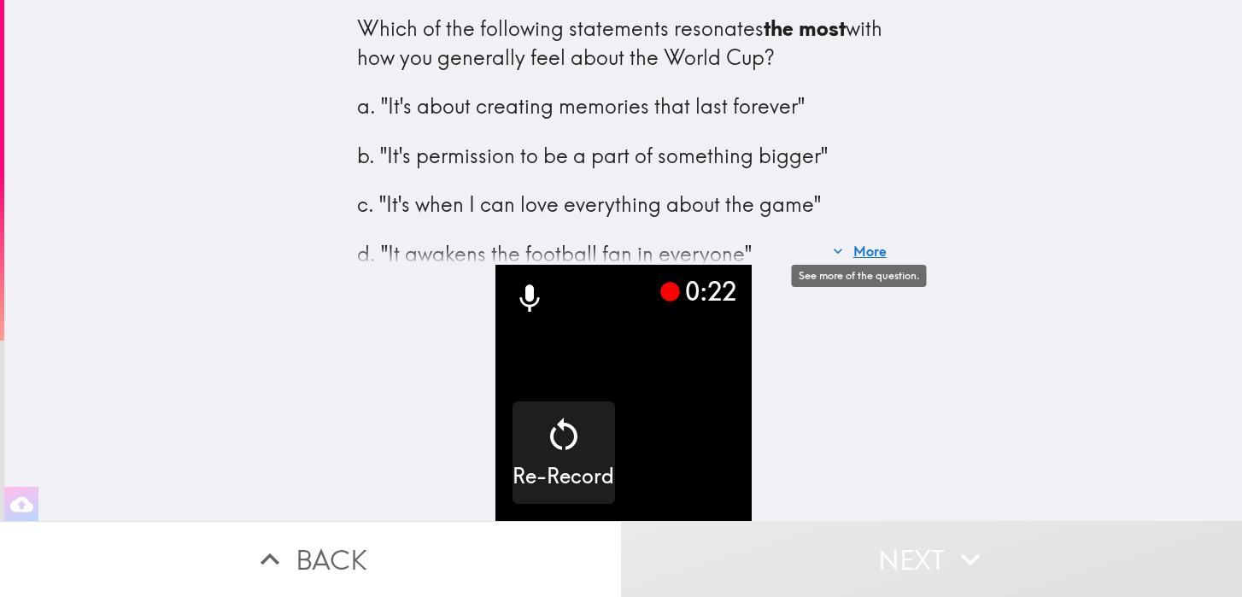
click at [873, 248] on button "More" at bounding box center [860, 251] width 68 height 34
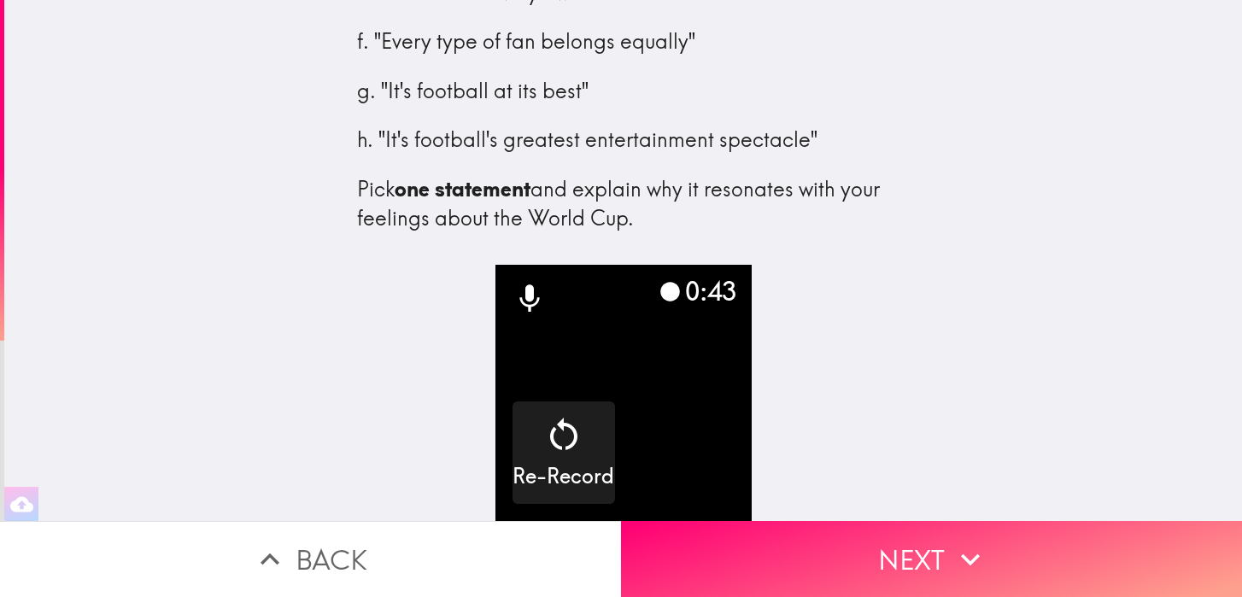
scroll to position [309, 0]
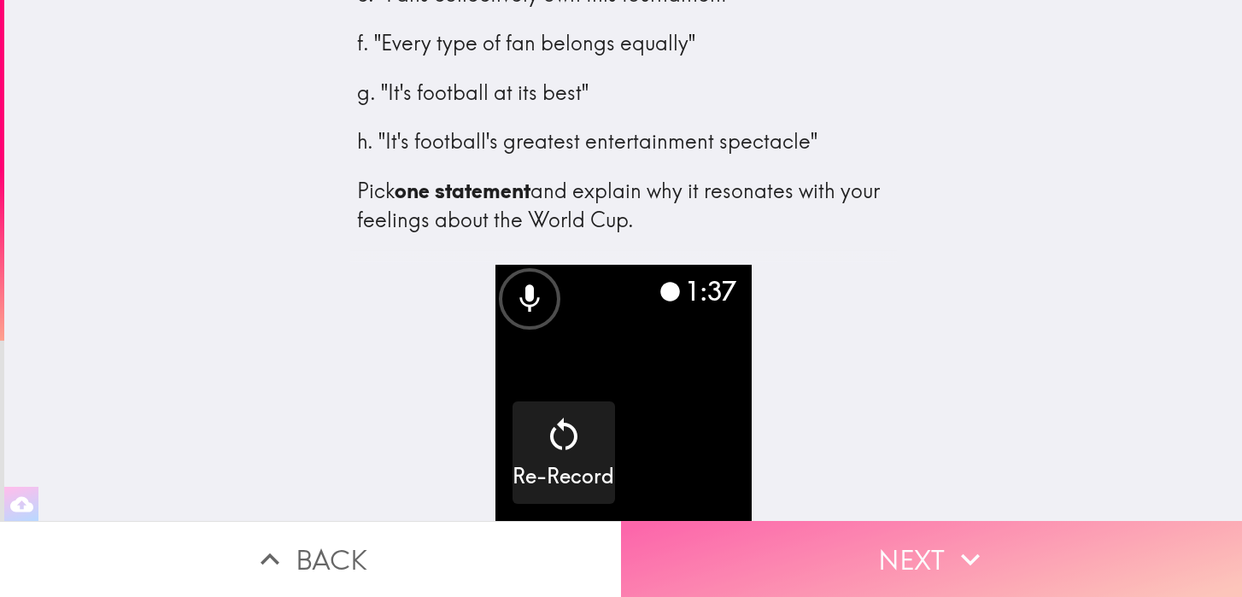
click at [881, 546] on button "Next" at bounding box center [931, 559] width 621 height 76
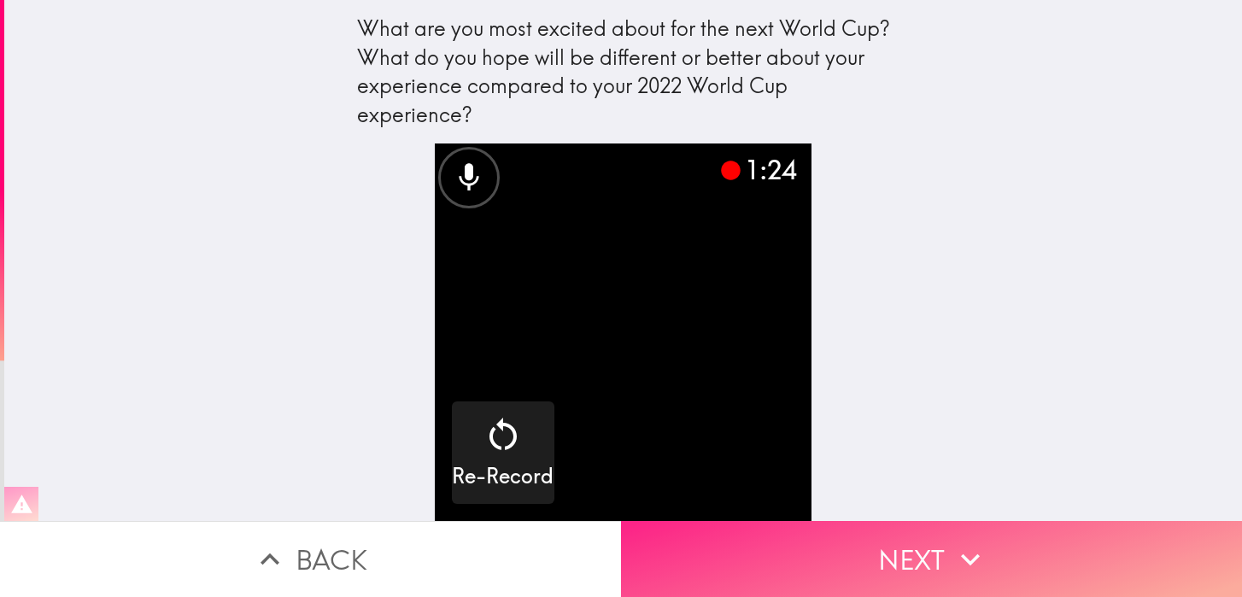
click at [891, 564] on button "Next" at bounding box center [931, 559] width 621 height 76
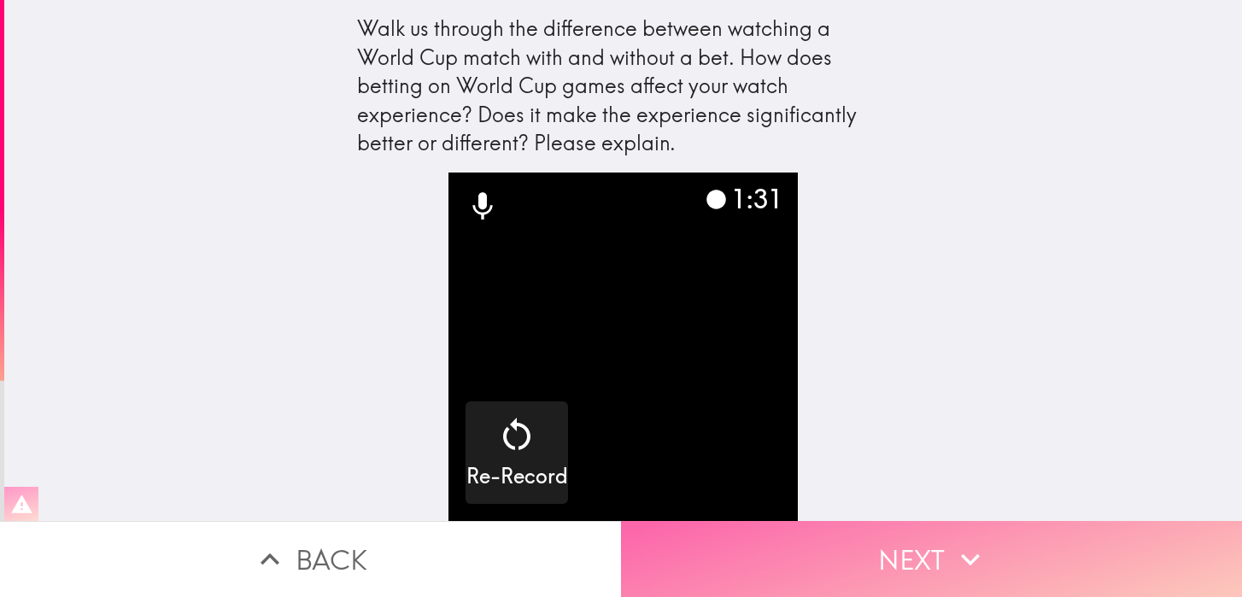
click at [866, 558] on button "Next" at bounding box center [931, 559] width 621 height 76
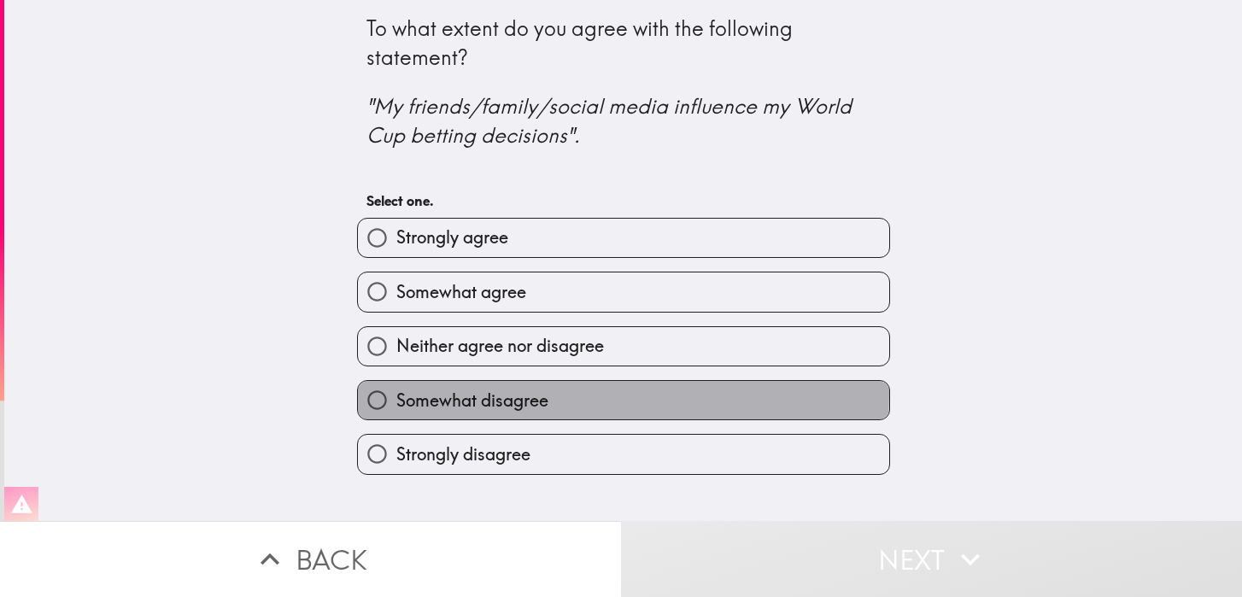
click at [443, 396] on span "Somewhat disagree" at bounding box center [472, 401] width 152 height 24
click at [396, 396] on input "Somewhat disagree" at bounding box center [377, 400] width 38 height 38
radio input "true"
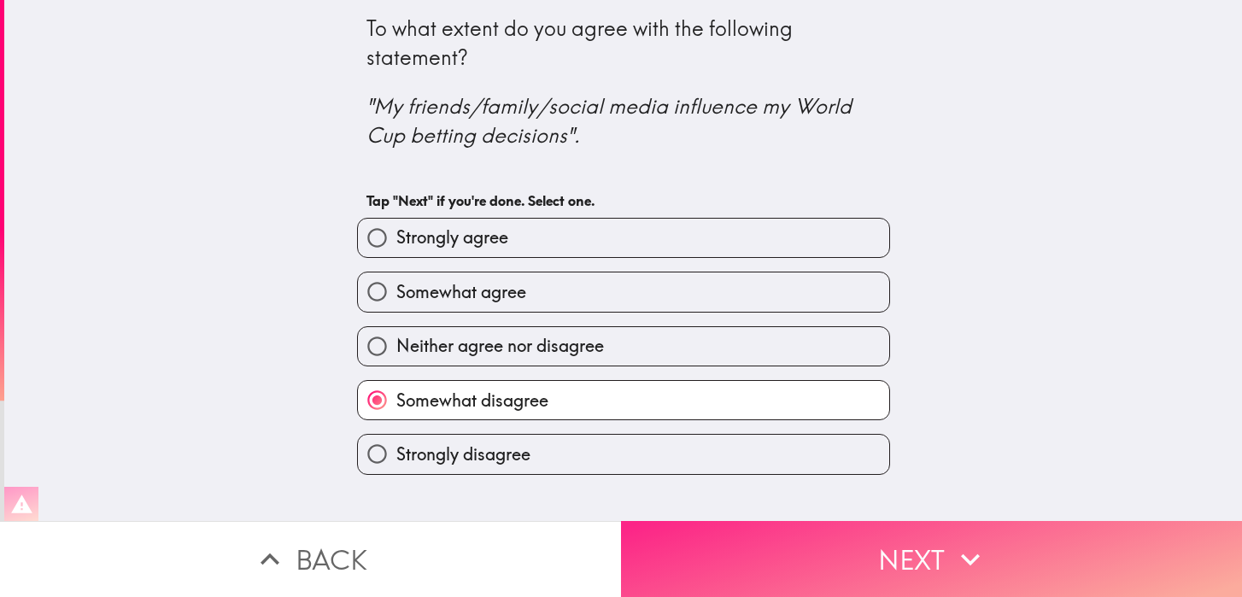
click at [800, 547] on button "Next" at bounding box center [931, 559] width 621 height 76
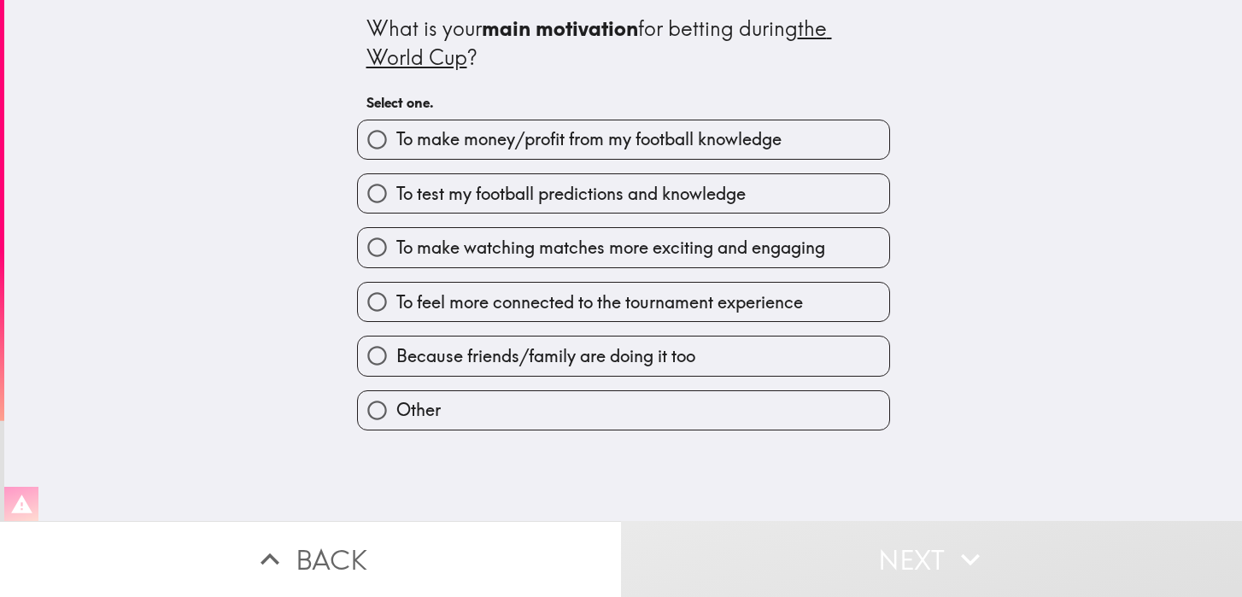
click at [478, 310] on span "To feel more connected to the tournament experience" at bounding box center [599, 303] width 407 height 24
click at [396, 310] on input "To feel more connected to the tournament experience" at bounding box center [377, 302] width 38 height 38
radio input "true"
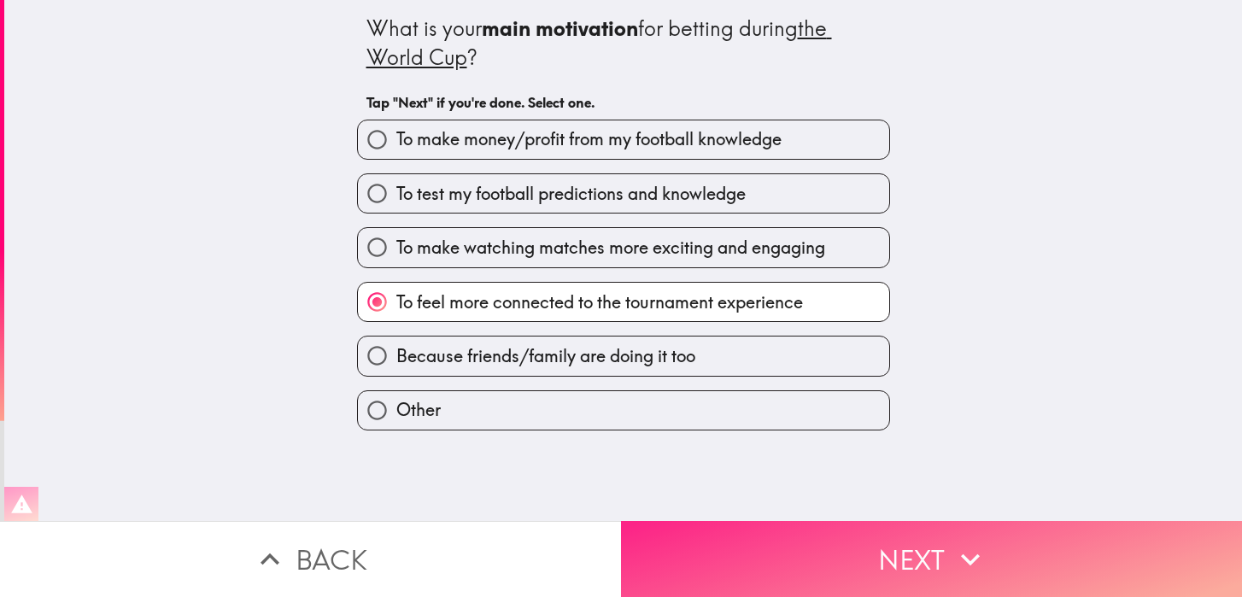
click at [792, 566] on button "Next" at bounding box center [931, 559] width 621 height 76
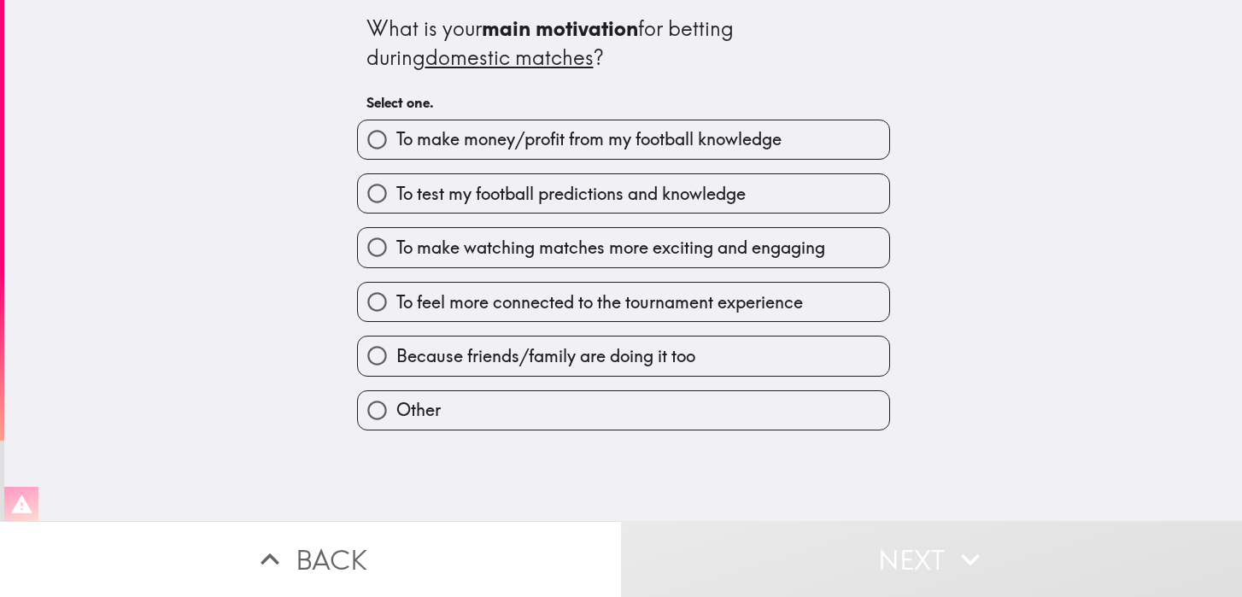
click at [526, 185] on span "To test my football predictions and knowledge" at bounding box center [570, 194] width 349 height 24
click at [396, 185] on input "To test my football predictions and knowledge" at bounding box center [377, 193] width 38 height 38
radio input "true"
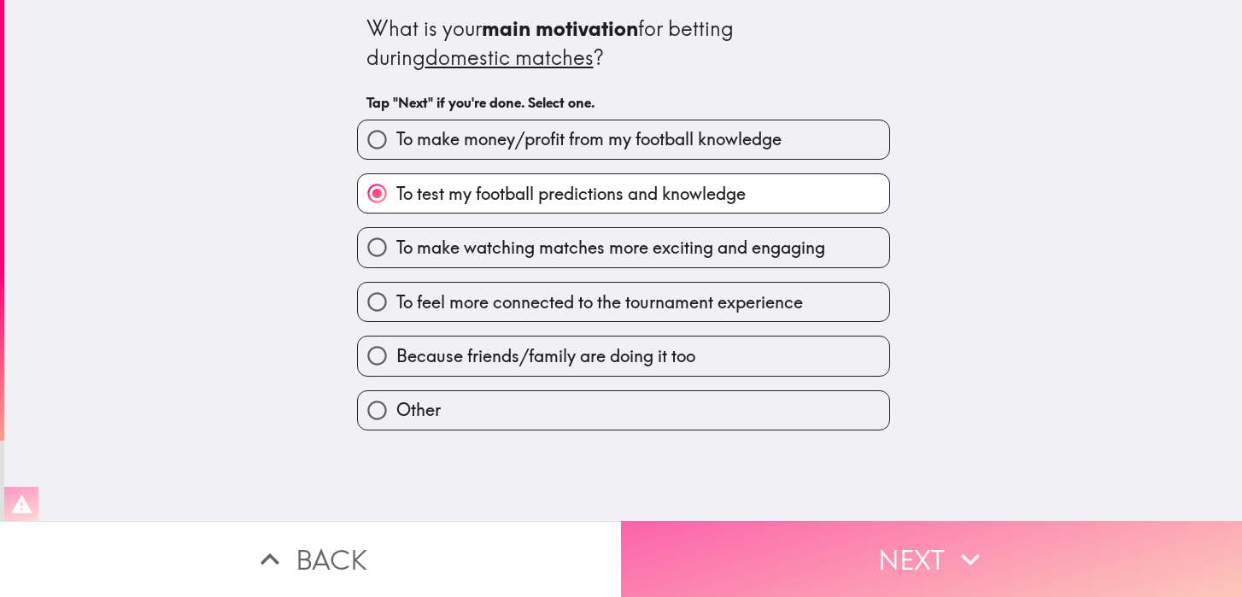
click at [779, 546] on button "Next" at bounding box center [931, 559] width 621 height 76
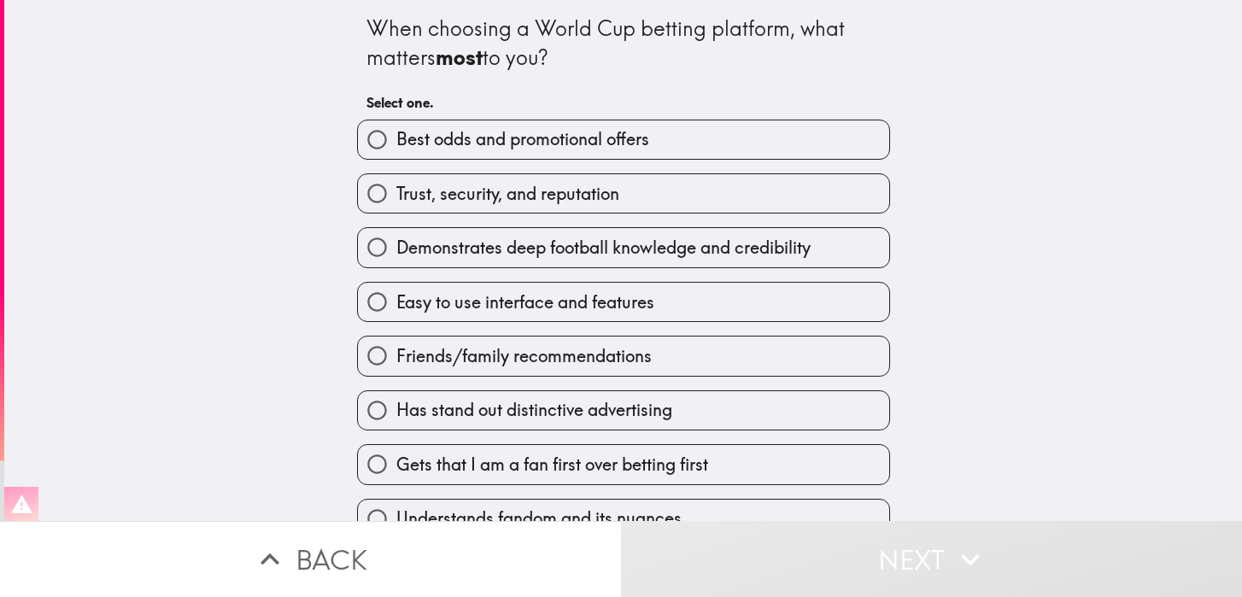
click at [490, 144] on span "Best odds and promotional offers" at bounding box center [522, 139] width 253 height 24
click at [396, 144] on input "Best odds and promotional offers" at bounding box center [377, 139] width 38 height 38
radio input "true"
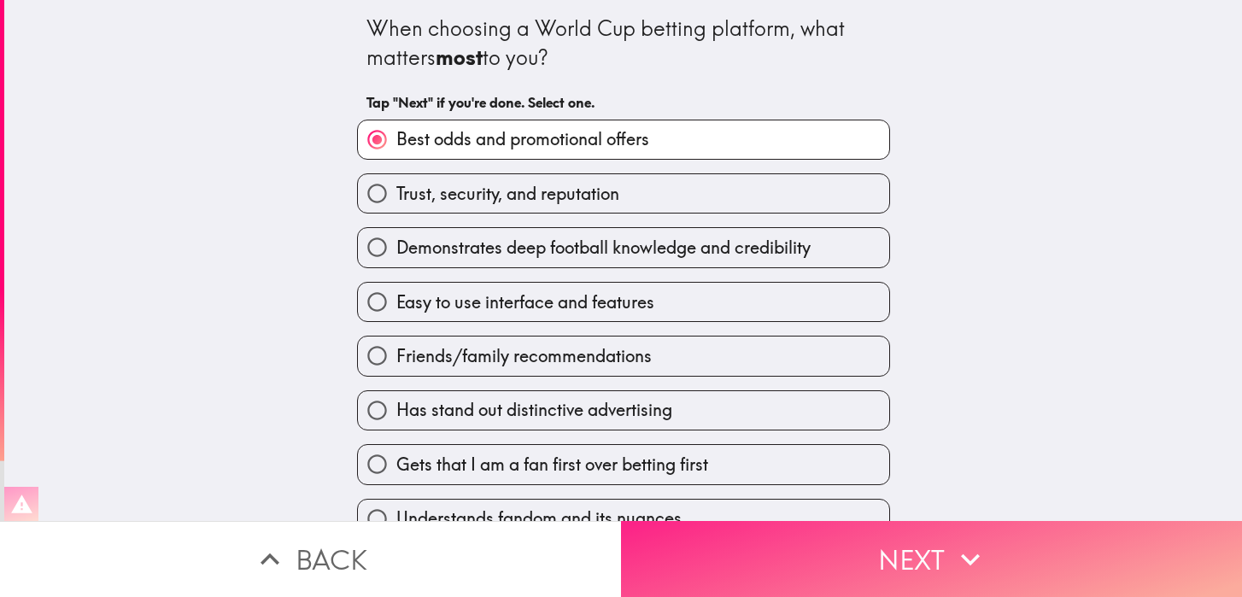
click at [746, 546] on button "Next" at bounding box center [931, 559] width 621 height 76
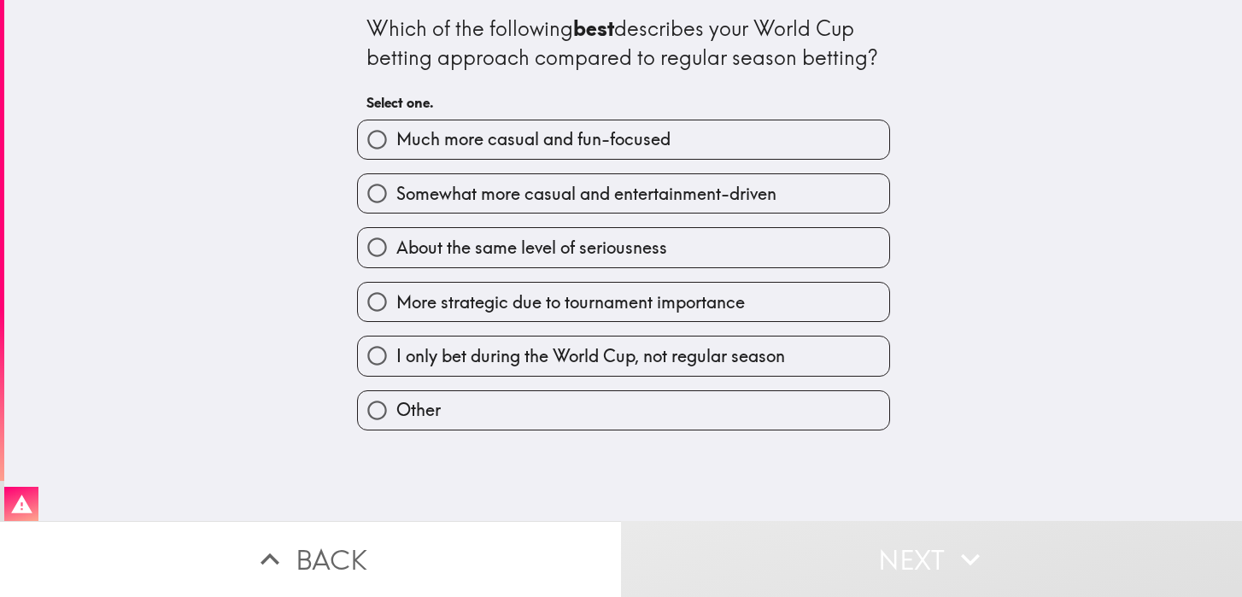
click at [658, 320] on label "More strategic due to tournament importance" at bounding box center [623, 302] width 531 height 38
click at [396, 320] on input "More strategic due to tournament importance" at bounding box center [377, 302] width 38 height 38
radio input "true"
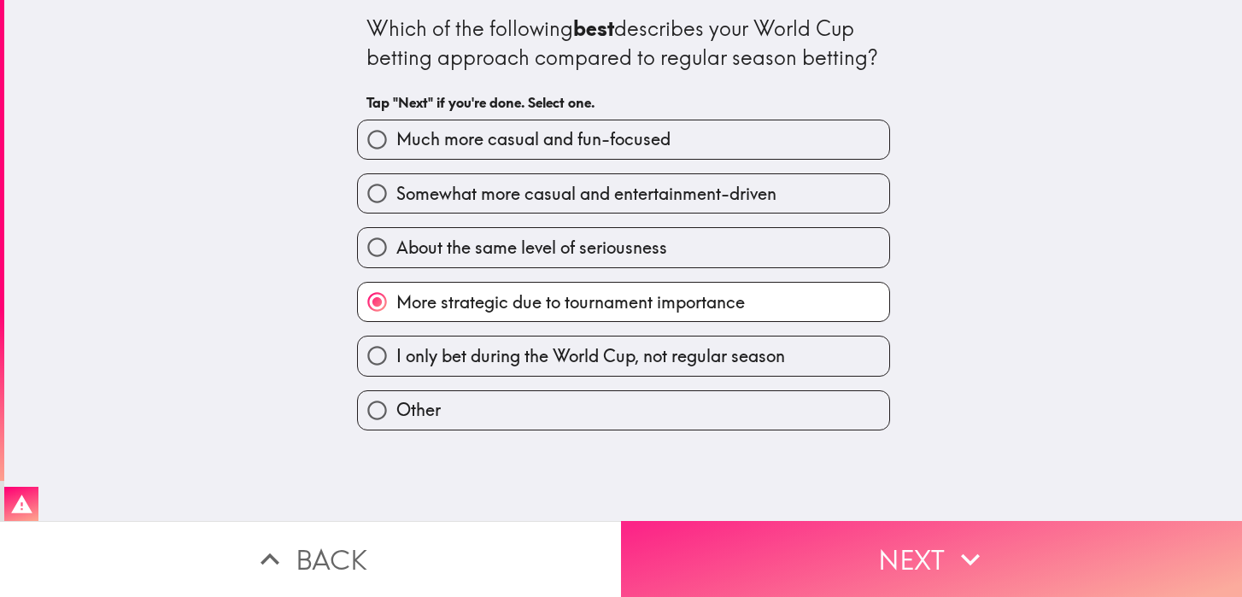
click at [738, 541] on button "Next" at bounding box center [931, 559] width 621 height 76
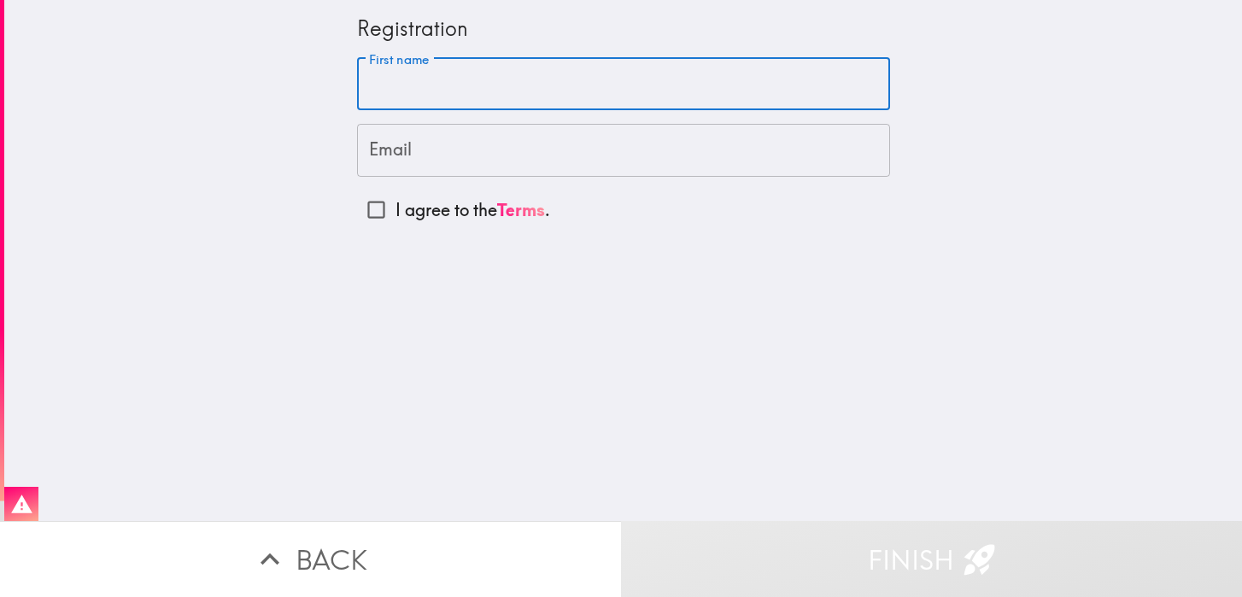
click at [500, 79] on input "First name" at bounding box center [623, 84] width 533 height 53
type input "[PERSON_NAME]"
click at [410, 152] on input "Email" at bounding box center [623, 150] width 533 height 53
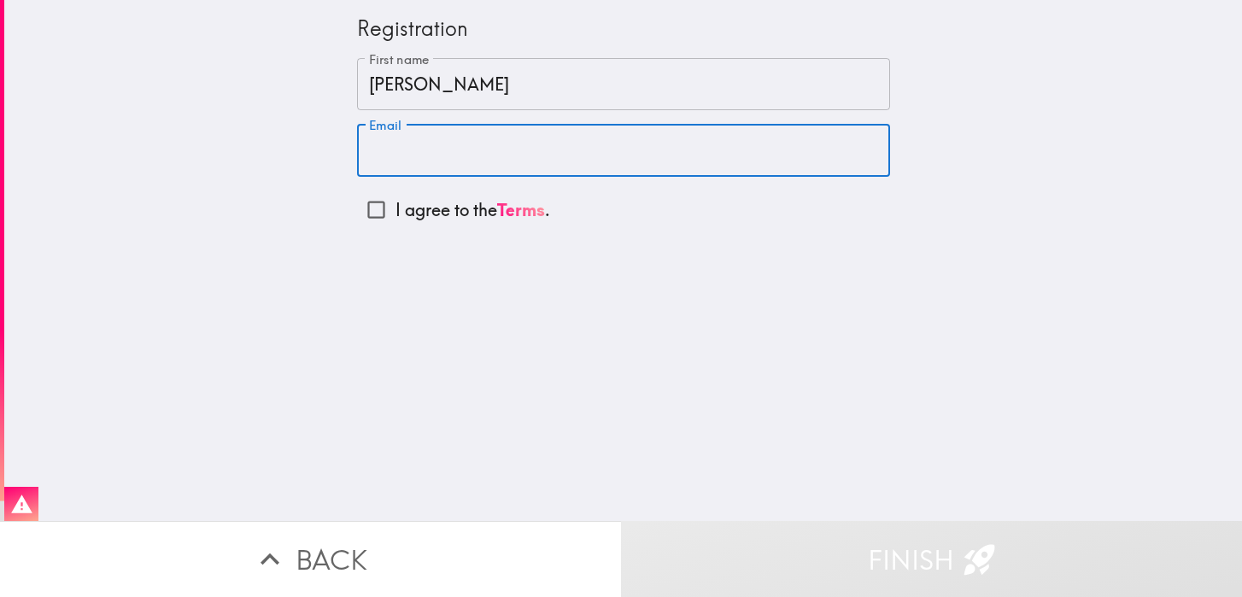
type input "[EMAIL_ADDRESS][DOMAIN_NAME]"
click at [369, 214] on input "I agree to the Terms ." at bounding box center [376, 210] width 38 height 38
checkbox input "true"
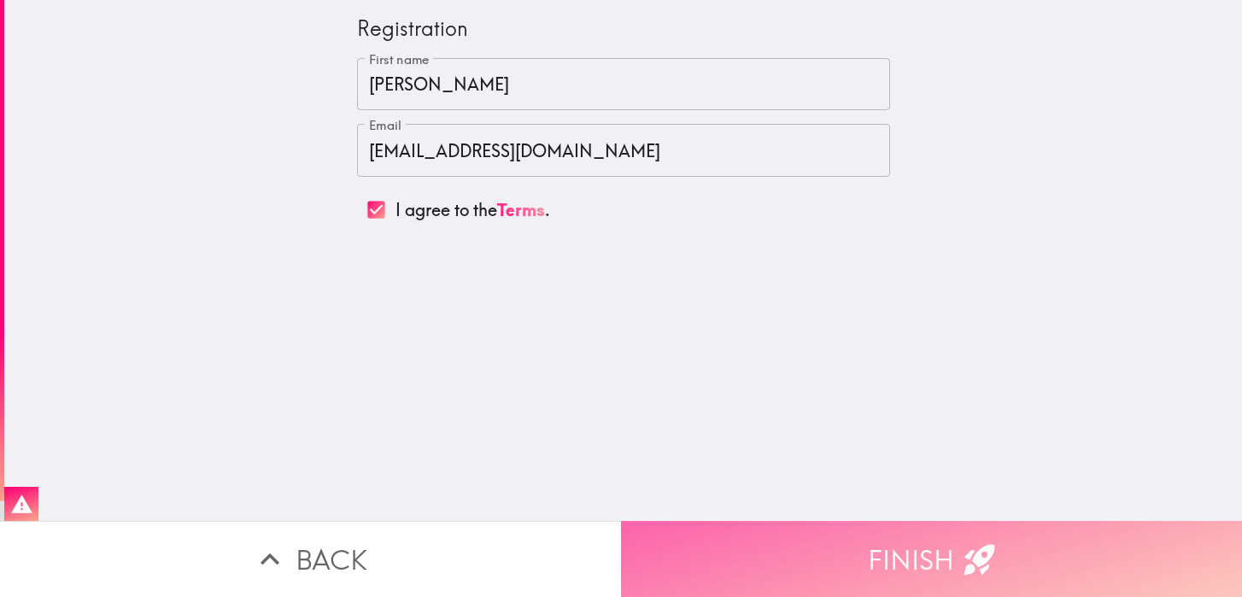
click at [818, 553] on button "Finish" at bounding box center [931, 559] width 621 height 76
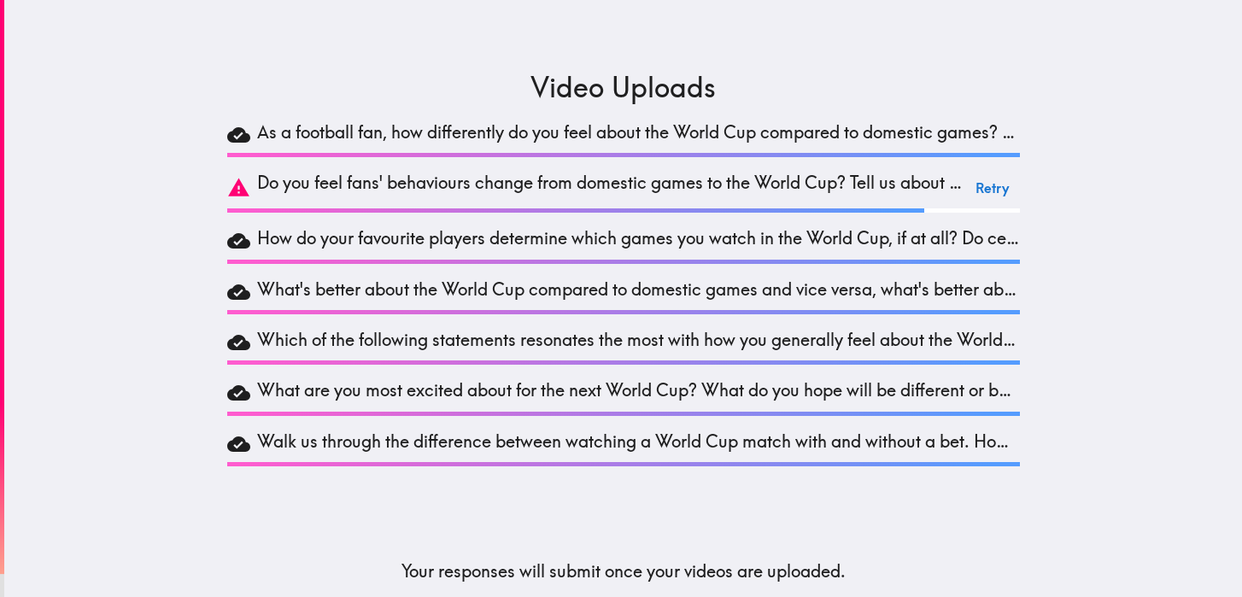
click at [987, 185] on button "Retry" at bounding box center [993, 188] width 55 height 34
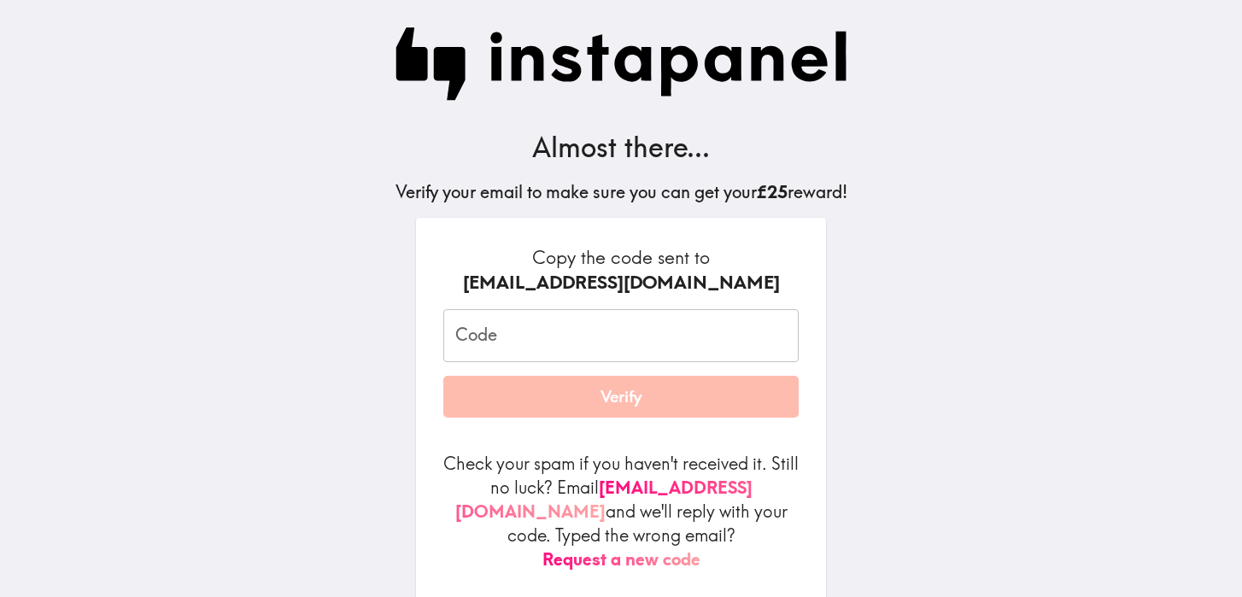
click at [563, 339] on input "Code" at bounding box center [620, 335] width 355 height 53
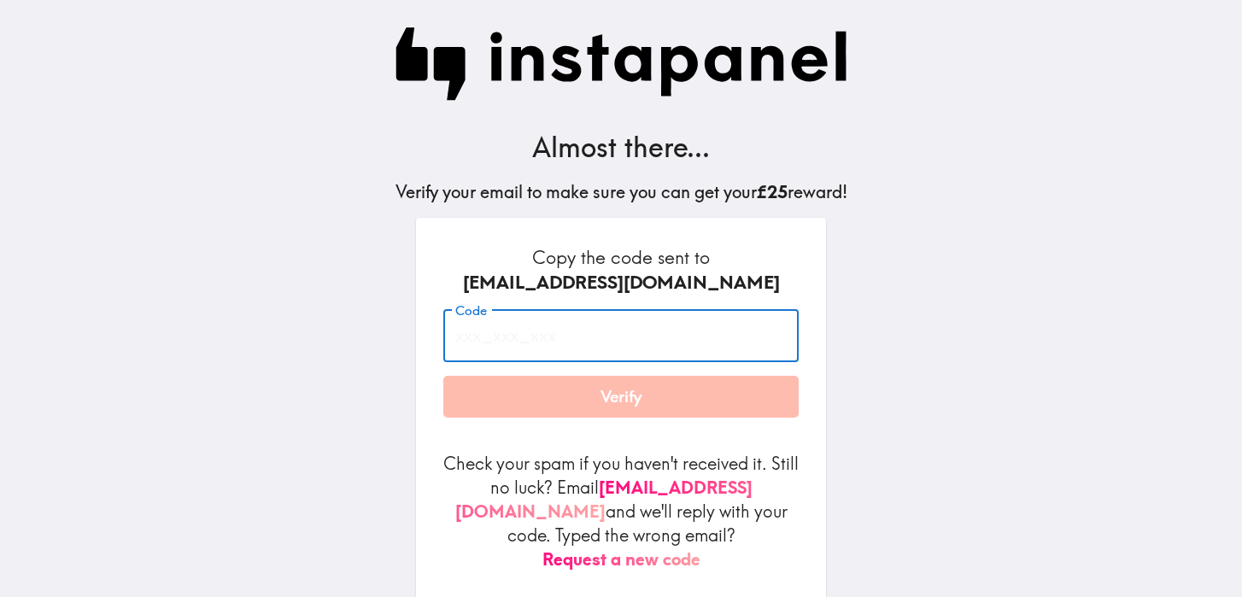
paste input "88N_DHr_EJN"
type input "88N_DHr_EJN"
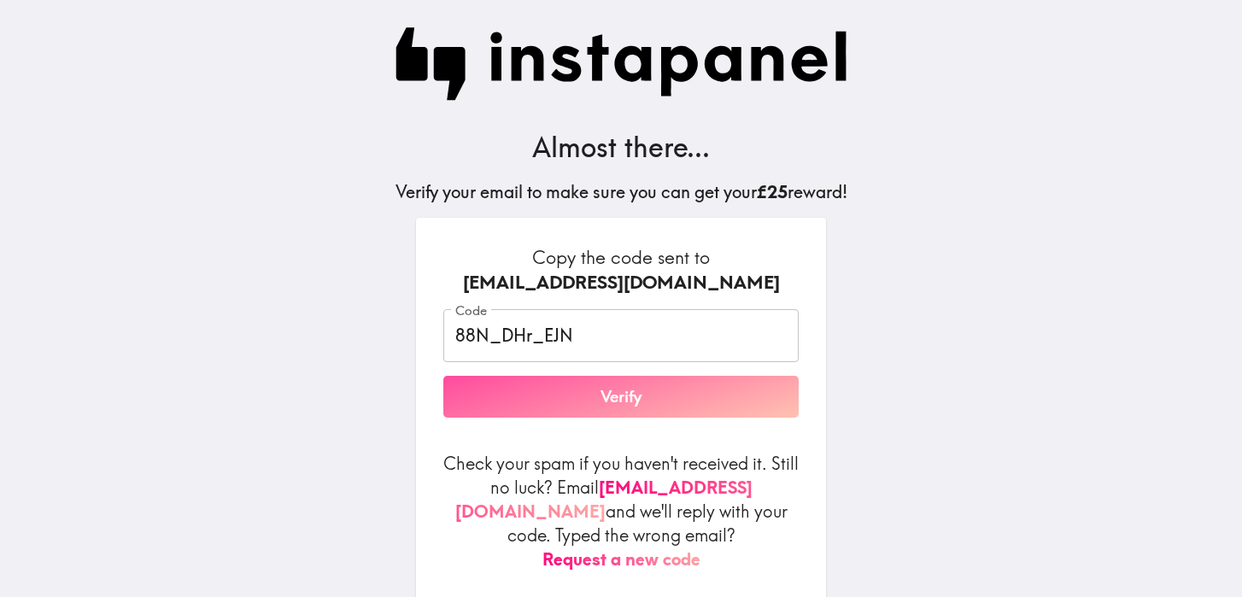
click at [599, 404] on button "Verify" at bounding box center [620, 397] width 355 height 43
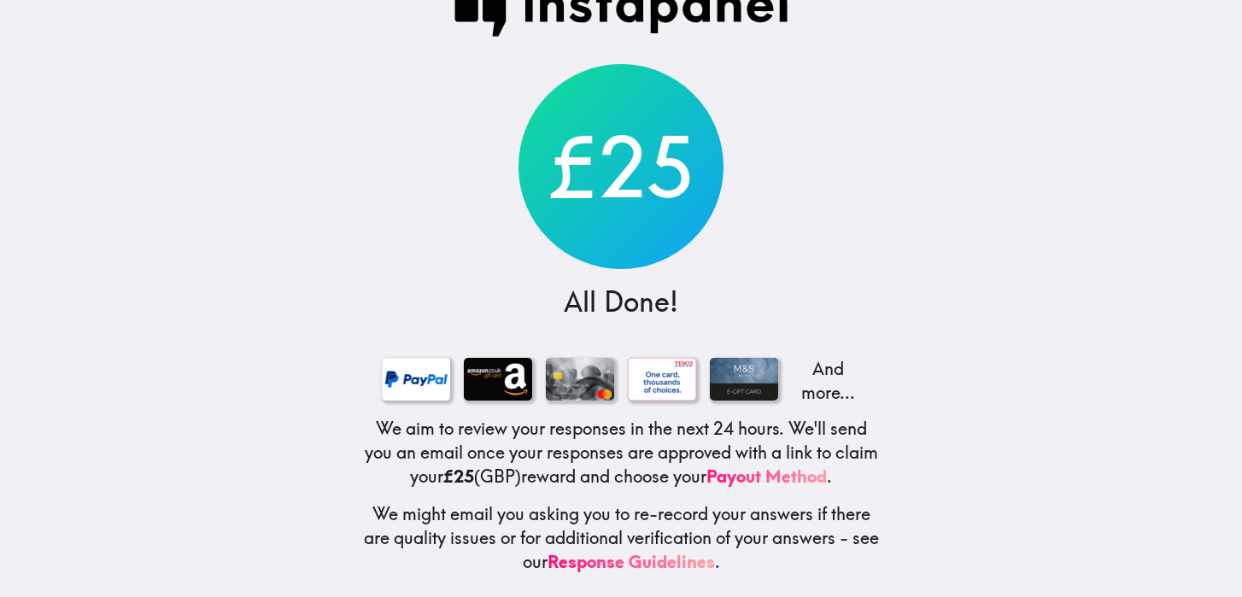
scroll to position [49, 0]
